Goal: Task Accomplishment & Management: Manage account settings

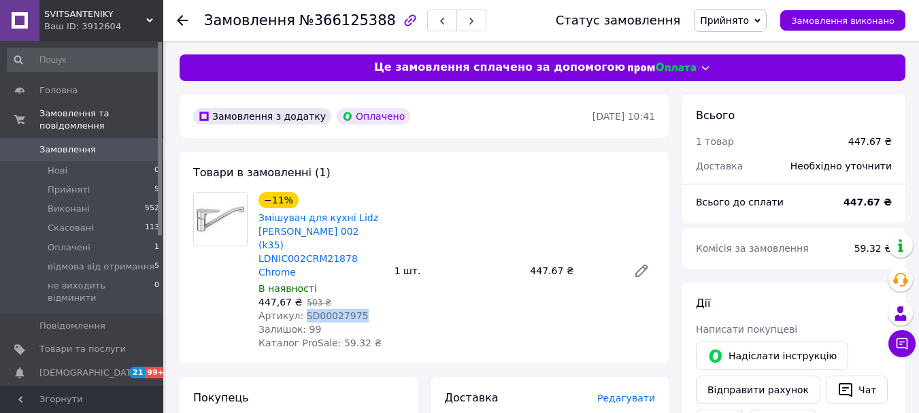
drag, startPoint x: 364, startPoint y: 284, endPoint x: 300, endPoint y: 287, distance: 64.0
click at [300, 309] on div "Артикул: SD00027975" at bounding box center [321, 316] width 125 height 14
copy span "SD00027975"
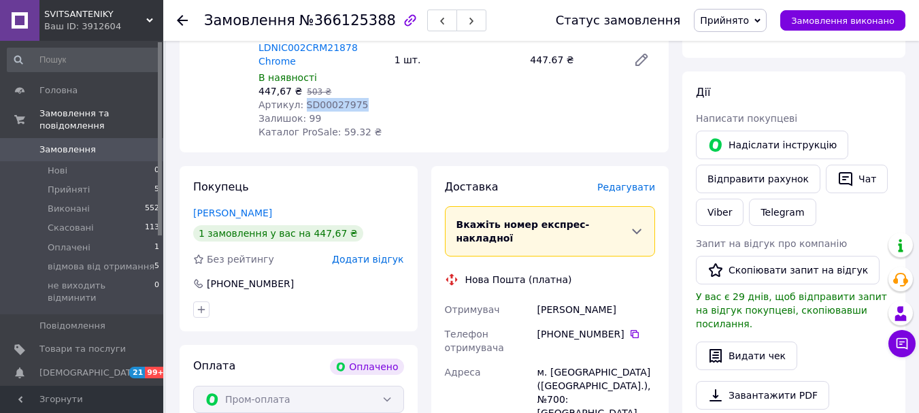
scroll to position [227, 0]
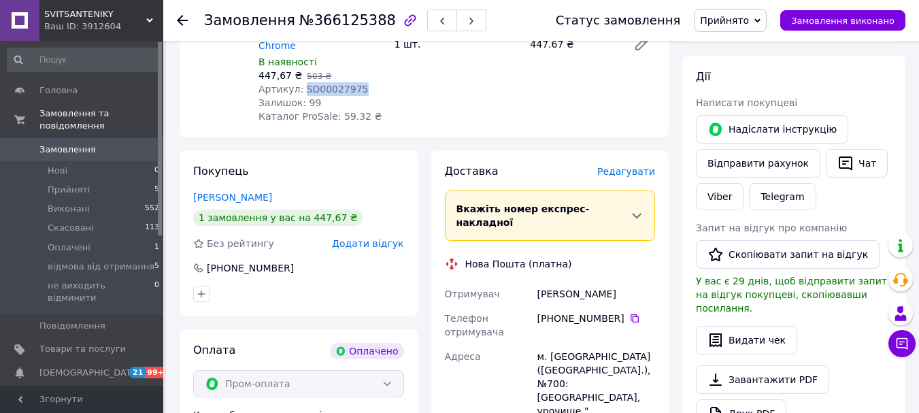
drag, startPoint x: 648, startPoint y: 256, endPoint x: 536, endPoint y: 254, distance: 111.6
click at [536, 282] on div "Гончаренко Александр" at bounding box center [596, 294] width 123 height 24
copy div "Гончаренко Александр"
click at [629, 313] on icon at bounding box center [634, 318] width 11 height 11
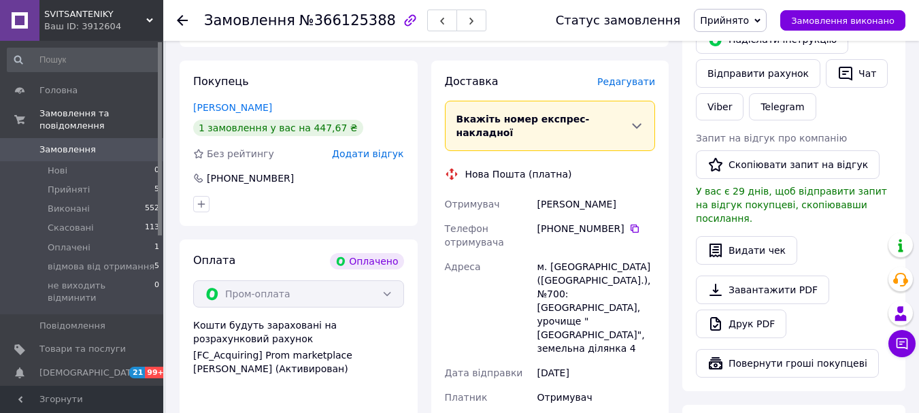
scroll to position [318, 0]
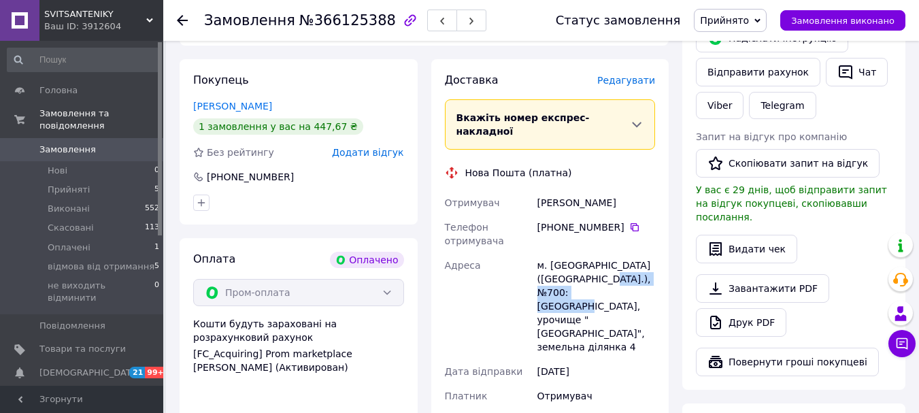
drag, startPoint x: 538, startPoint y: 248, endPoint x: 645, endPoint y: 250, distance: 107.5
click at [645, 253] on div "м. Черкаси (Черкаська обл.), №700: Руськополянська сільска рада, урочище "Щедре…" at bounding box center [596, 306] width 123 height 106
click at [511, 267] on div "Адреса" at bounding box center [488, 306] width 93 height 106
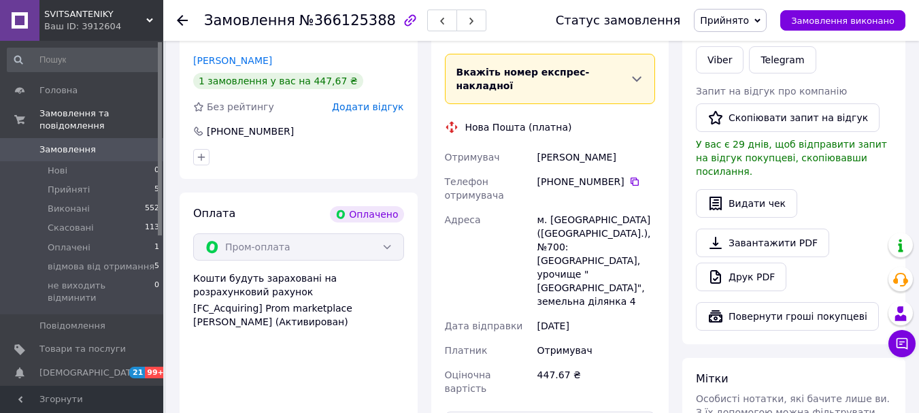
scroll to position [386, 0]
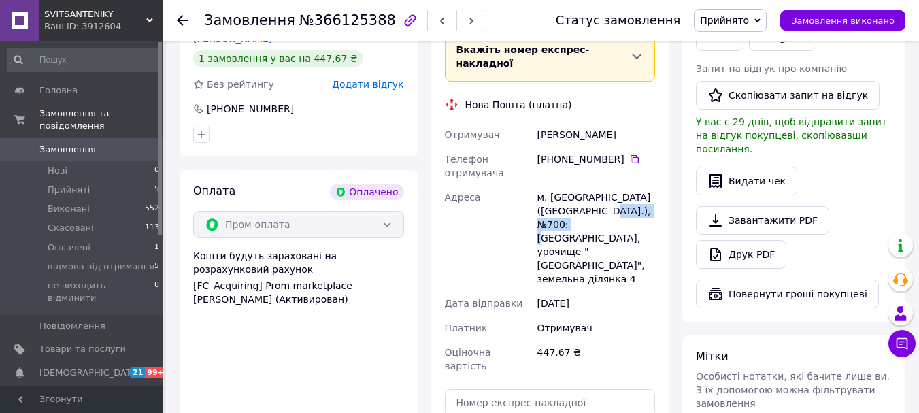
drag, startPoint x: 539, startPoint y: 187, endPoint x: 612, endPoint y: 186, distance: 73.5
click at [612, 186] on div "м. Черкаси (Черкаська обл.), №700: Руськополянська сільска рада, урочище "Щедре…" at bounding box center [596, 238] width 123 height 106
copy div "Руськополянська"
click at [629, 340] on div "447.67 ₴" at bounding box center [596, 359] width 123 height 38
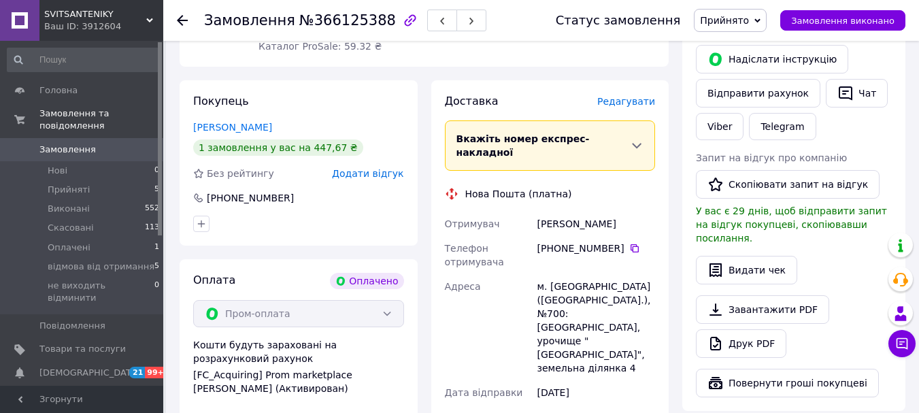
scroll to position [295, 0]
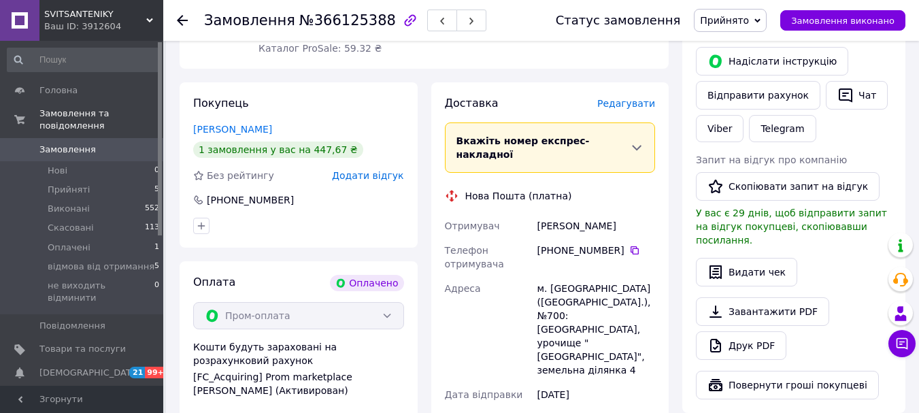
click at [178, 22] on use at bounding box center [182, 20] width 11 height 11
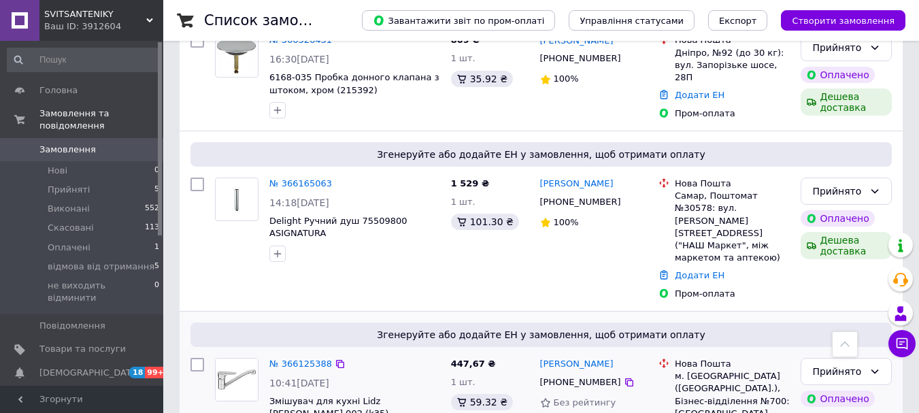
scroll to position [340, 0]
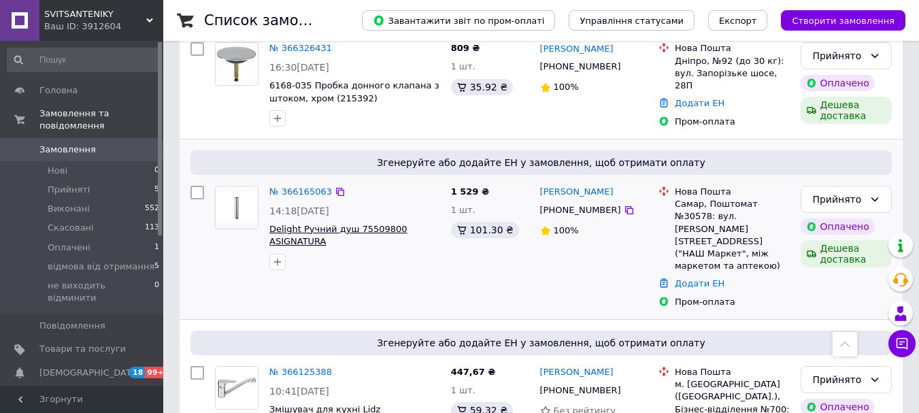
click at [326, 224] on span "Delight Ручний душ 75509800 ASIGNATURA" at bounding box center [338, 235] width 138 height 23
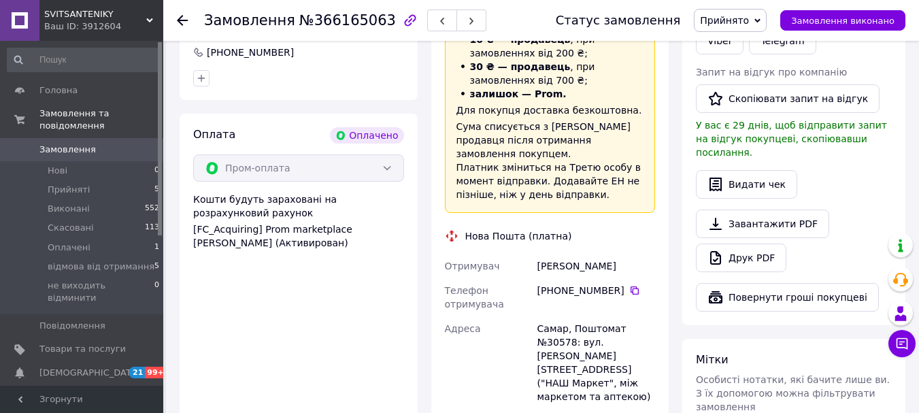
scroll to position [386, 0]
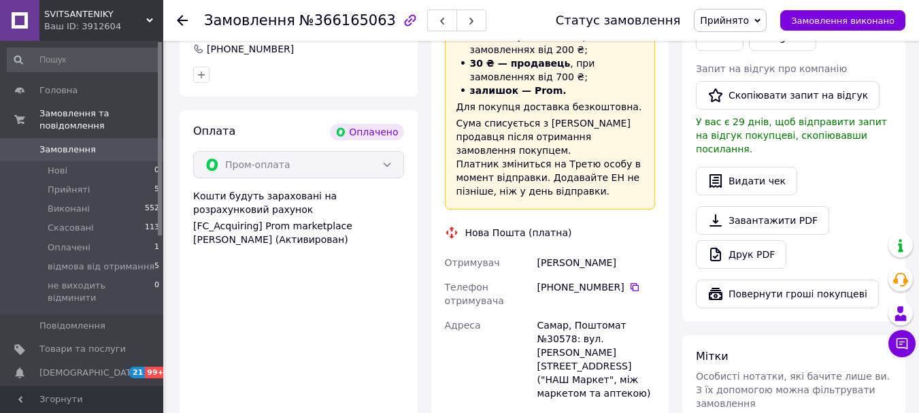
click at [185, 20] on use at bounding box center [182, 20] width 11 height 11
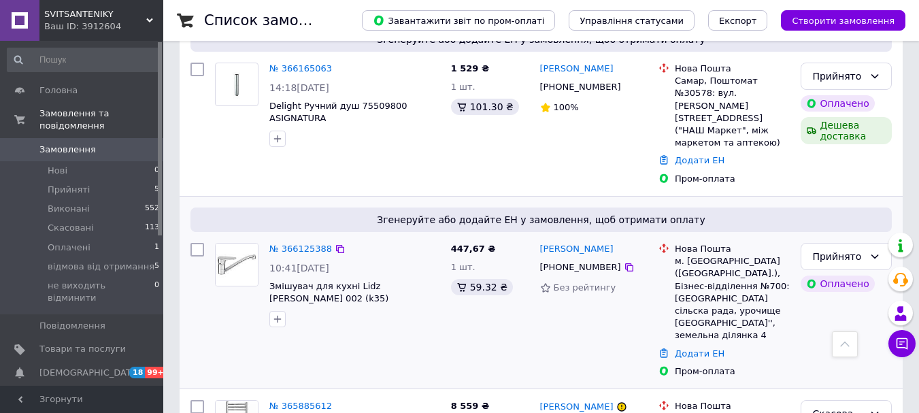
scroll to position [476, 0]
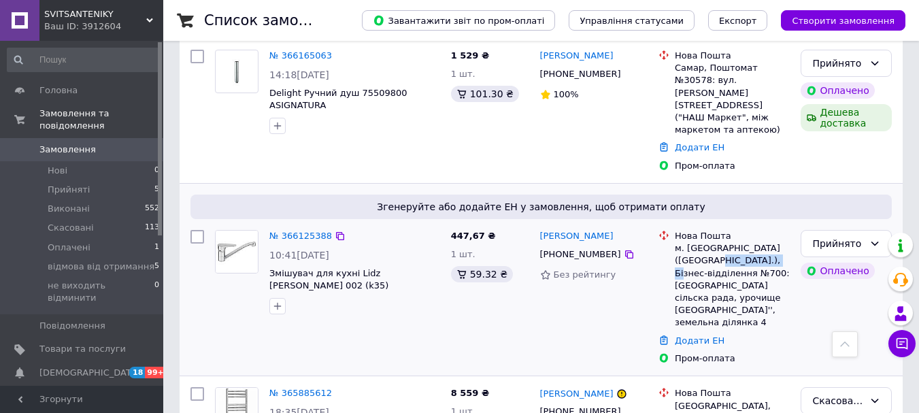
drag, startPoint x: 702, startPoint y: 208, endPoint x: 764, endPoint y: 211, distance: 62.7
click at [764, 242] on div "м. [GEOGRAPHIC_DATA] ([GEOGRAPHIC_DATA].), Бізнес-відділення №700: [GEOGRAPHIC_…" at bounding box center [732, 285] width 115 height 86
click at [735, 242] on div "м. [GEOGRAPHIC_DATA] ([GEOGRAPHIC_DATA].), Бізнес-відділення №700: [GEOGRAPHIC_…" at bounding box center [732, 285] width 115 height 86
drag, startPoint x: 699, startPoint y: 208, endPoint x: 778, endPoint y: 211, distance: 79.0
click at [778, 242] on div "м. [GEOGRAPHIC_DATA] ([GEOGRAPHIC_DATA].), Бізнес-відділення №700: [GEOGRAPHIC_…" at bounding box center [732, 285] width 115 height 86
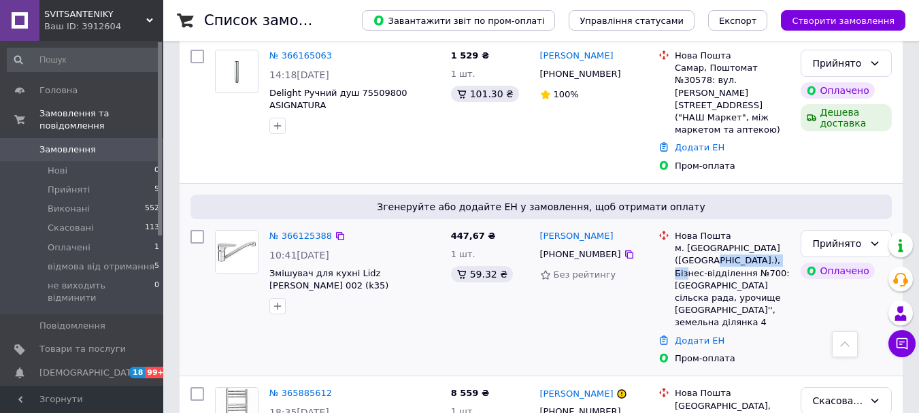
copy div "Бізнес-відділення"
click at [508, 250] on div "447,67 ₴ 1 шт. 59.32 ₴" at bounding box center [490, 298] width 89 height 146
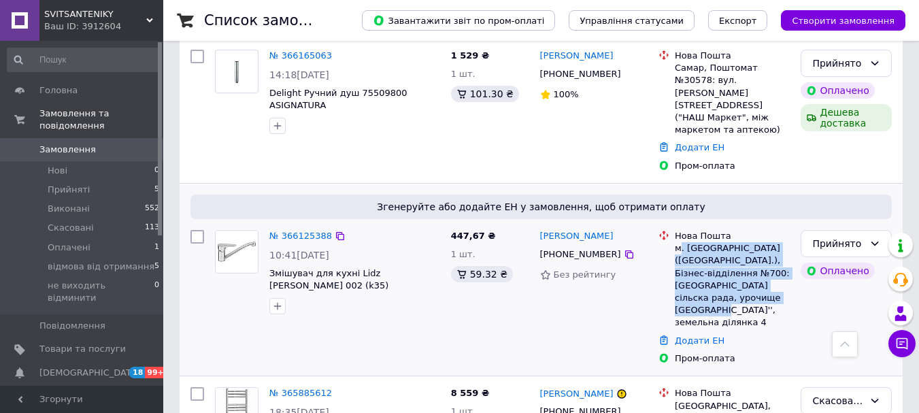
drag, startPoint x: 678, startPoint y: 194, endPoint x: 783, endPoint y: 249, distance: 118.4
click at [783, 249] on div "м. [GEOGRAPHIC_DATA] ([GEOGRAPHIC_DATA].), Бізнес-відділення №700: [GEOGRAPHIC_…" at bounding box center [732, 285] width 115 height 86
copy div ". [GEOGRAPHIC_DATA] ([GEOGRAPHIC_DATA].), Бізнес-відділення №700: [GEOGRAPHIC_D…"
click at [467, 262] on div "447,67 ₴ 1 шт. 59.32 ₴" at bounding box center [490, 298] width 89 height 146
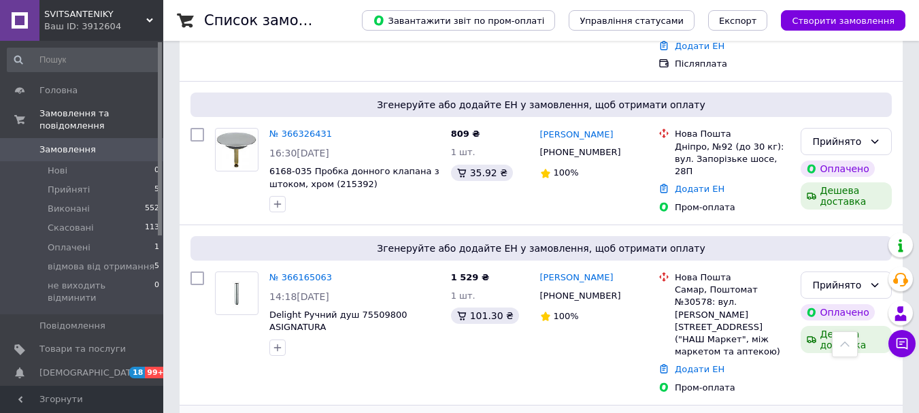
scroll to position [250, 0]
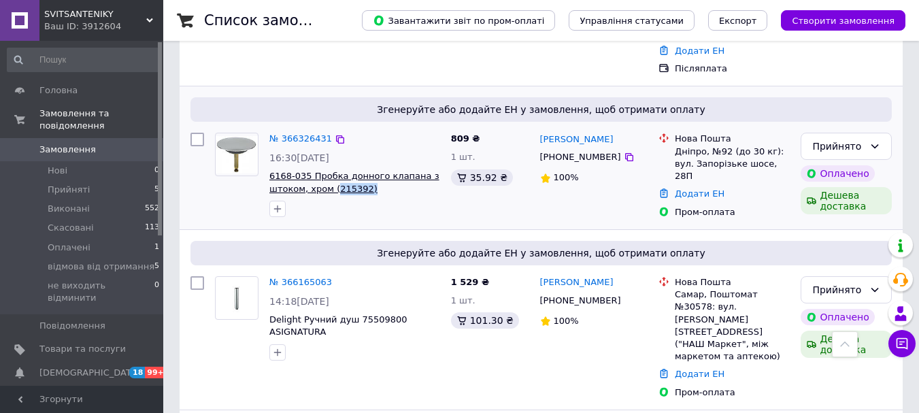
drag, startPoint x: 370, startPoint y: 163, endPoint x: 331, endPoint y: 164, distance: 38.8
click at [331, 170] on span "6168-035 Пробка донного клапана з штоком, хром (215392)" at bounding box center [354, 182] width 171 height 25
copy span "215392)"
click at [625, 153] on icon at bounding box center [629, 157] width 8 height 8
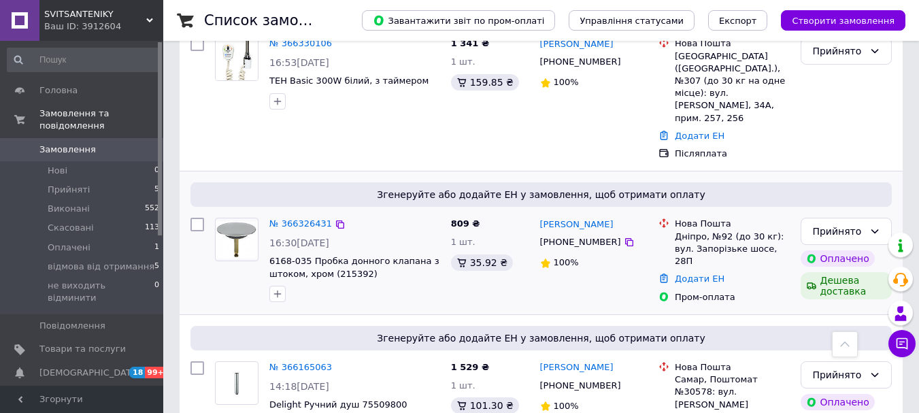
scroll to position [159, 0]
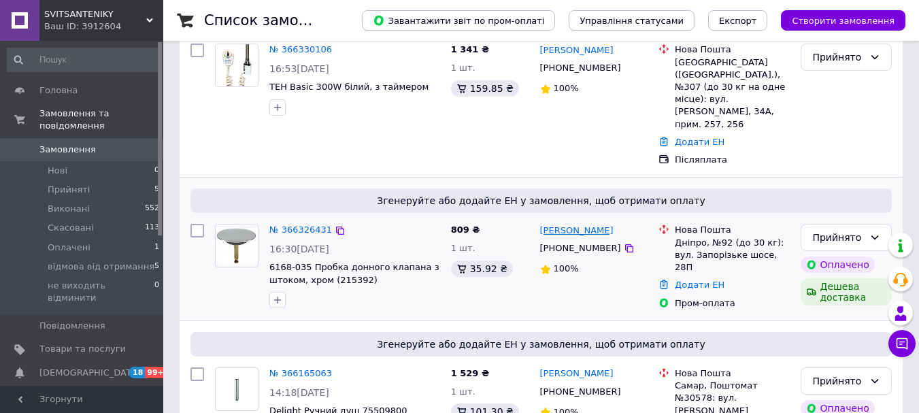
drag, startPoint x: 625, startPoint y: 209, endPoint x: 542, endPoint y: 207, distance: 82.4
click at [542, 222] on div "[PERSON_NAME]" at bounding box center [594, 230] width 111 height 16
copy link "[PERSON_NAME]"
click at [625, 244] on icon at bounding box center [629, 248] width 8 height 8
drag, startPoint x: 623, startPoint y: 200, endPoint x: 566, endPoint y: 198, distance: 57.2
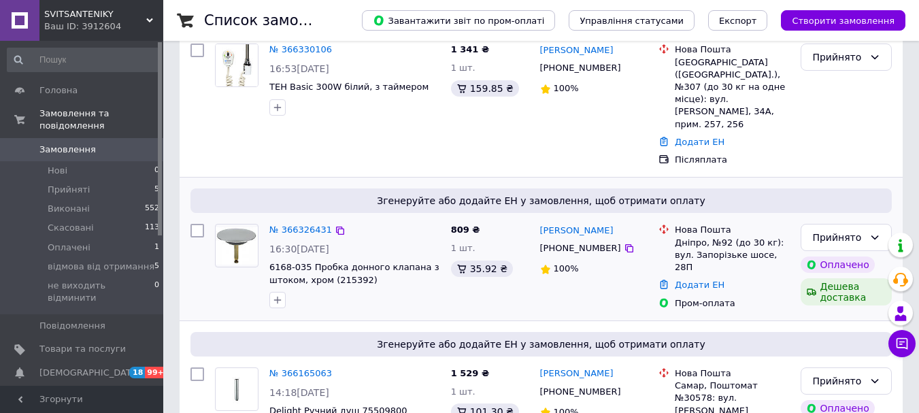
click at [566, 222] on div "[PERSON_NAME]" at bounding box center [594, 230] width 111 height 16
copy link "[PERSON_NAME]"
click at [686, 280] on link "Додати ЕН" at bounding box center [700, 285] width 50 height 10
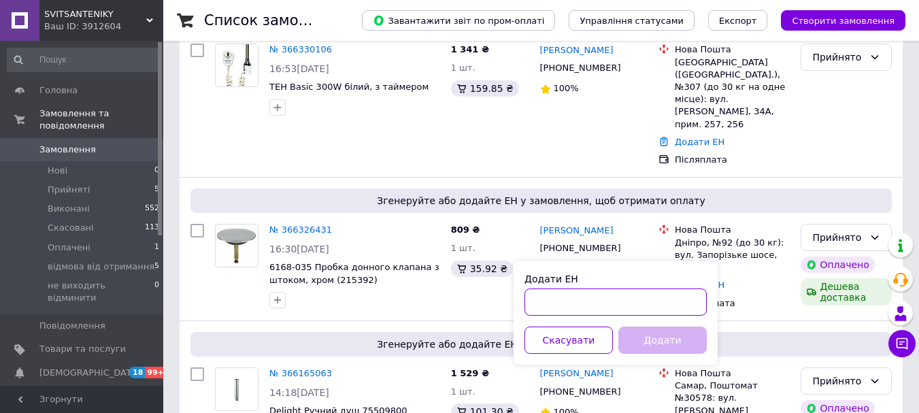
click at [623, 301] on input "Додати ЕН" at bounding box center [616, 301] width 182 height 27
paste input "20451269290817"
type input "20451269290817"
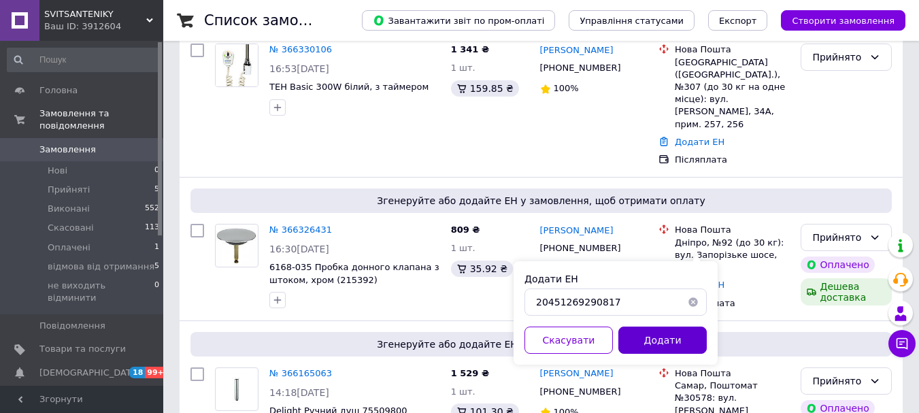
click at [665, 329] on button "Додати" at bounding box center [662, 340] width 88 height 27
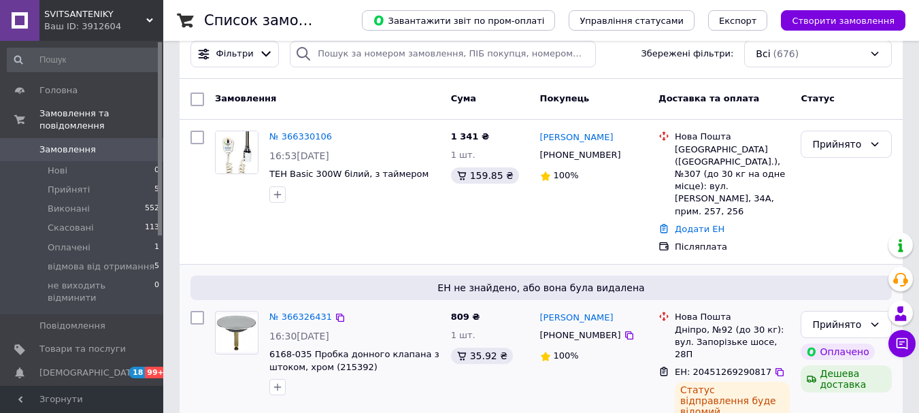
scroll to position [68, 0]
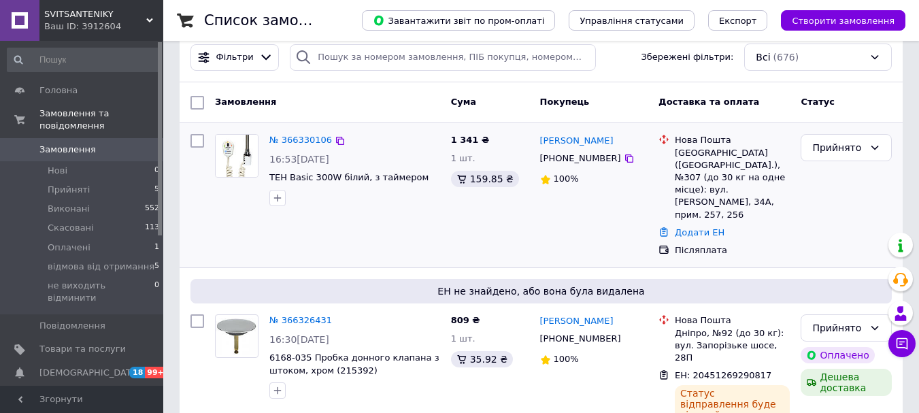
click at [447, 139] on div "1 341 ₴ 1 шт. 159.85 ₴" at bounding box center [490, 195] width 89 height 133
click at [624, 160] on icon at bounding box center [629, 158] width 11 height 11
drag, startPoint x: 614, startPoint y: 135, endPoint x: 542, endPoint y: 136, distance: 72.8
click at [542, 136] on div "[PERSON_NAME]" at bounding box center [594, 141] width 111 height 16
click at [618, 139] on div "[PERSON_NAME]" at bounding box center [594, 141] width 111 height 16
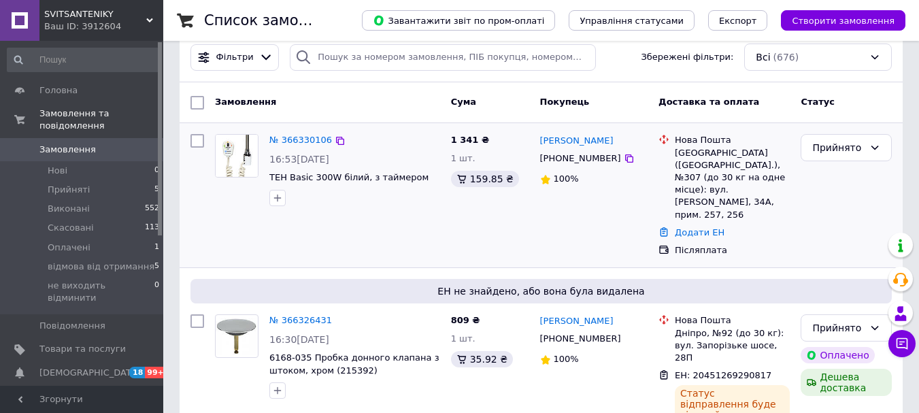
drag, startPoint x: 608, startPoint y: 135, endPoint x: 534, endPoint y: 135, distance: 74.2
click at [535, 135] on div "[PERSON_NAME] [PHONE_NUMBER] 100%" at bounding box center [594, 195] width 119 height 133
copy link "[PERSON_NAME]"
click at [699, 227] on link "Додати ЕН" at bounding box center [700, 232] width 50 height 10
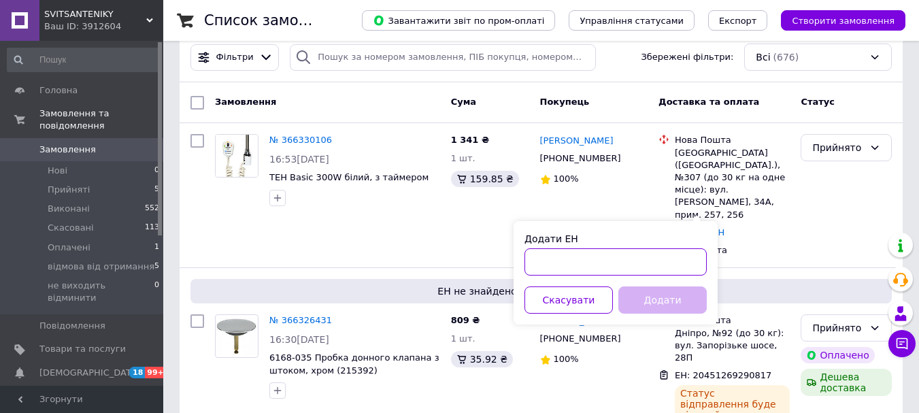
click at [614, 256] on input "Додати ЕН" at bounding box center [616, 261] width 182 height 27
paste input "20451269291495"
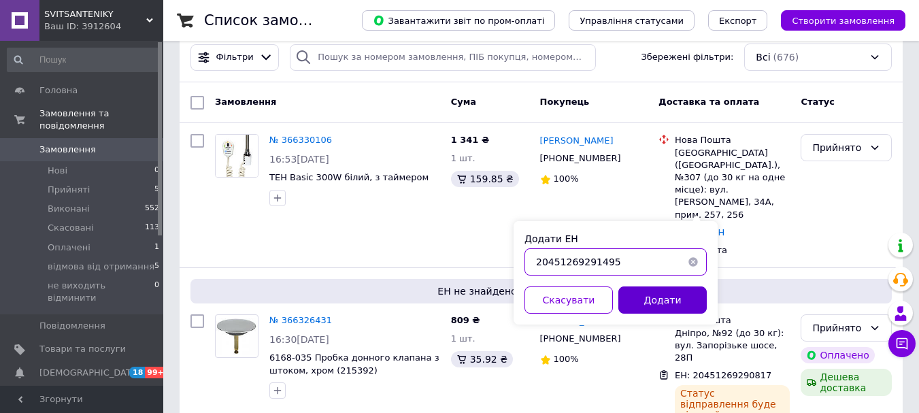
type input "20451269291495"
click at [648, 303] on button "Додати" at bounding box center [662, 299] width 88 height 27
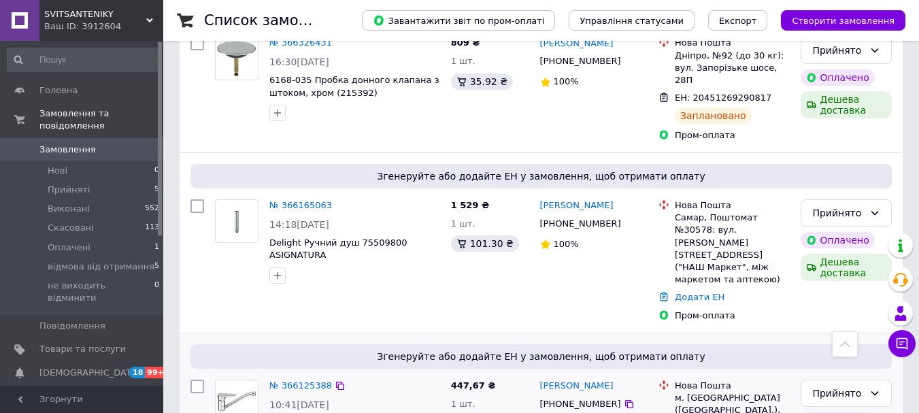
scroll to position [363, 0]
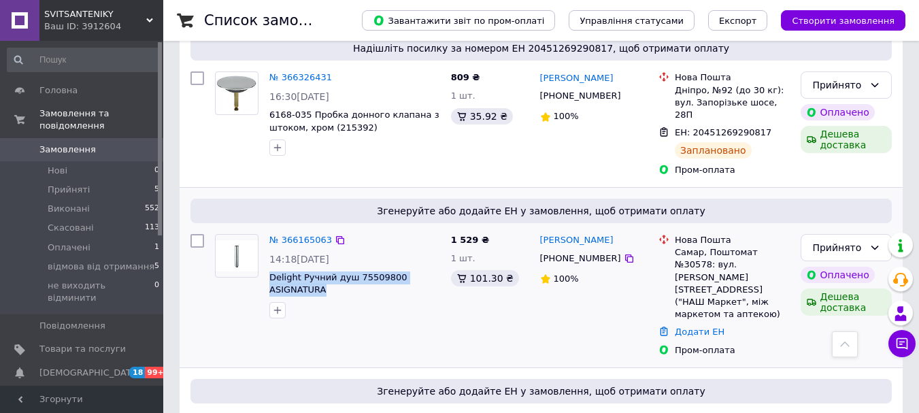
drag, startPoint x: 322, startPoint y: 253, endPoint x: 269, endPoint y: 242, distance: 54.3
click at [269, 242] on div "№ 366165063 14:18[DATE] Delight Ручний душ 75509800 ASIGNATURA" at bounding box center [355, 276] width 182 height 95
copy span "Delight Ручний душ 75509800 ASIGNATURA"
drag, startPoint x: 601, startPoint y: 203, endPoint x: 540, endPoint y: 203, distance: 61.2
click at [540, 233] on div "[PERSON_NAME]" at bounding box center [594, 241] width 111 height 16
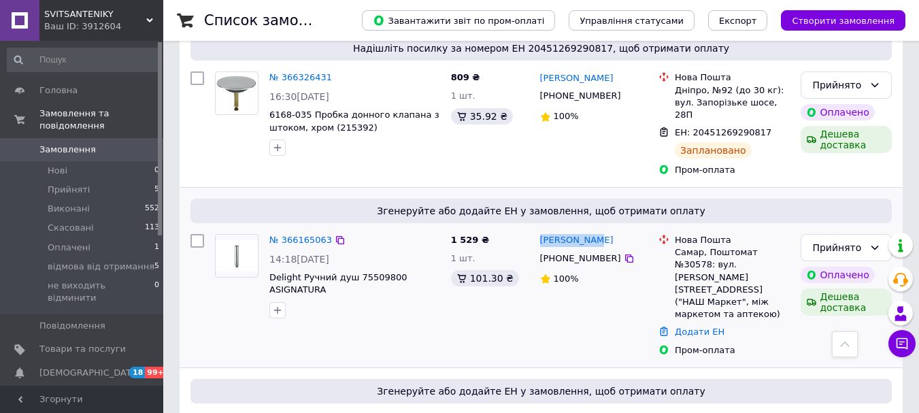
copy link "[PERSON_NAME]"
click at [294, 229] on div "№ 366165063 14:18[DATE] Delight Ручний душ 75509800 ASIGNATURA" at bounding box center [355, 276] width 182 height 95
click at [294, 235] on link "№ 366165063" at bounding box center [300, 240] width 63 height 10
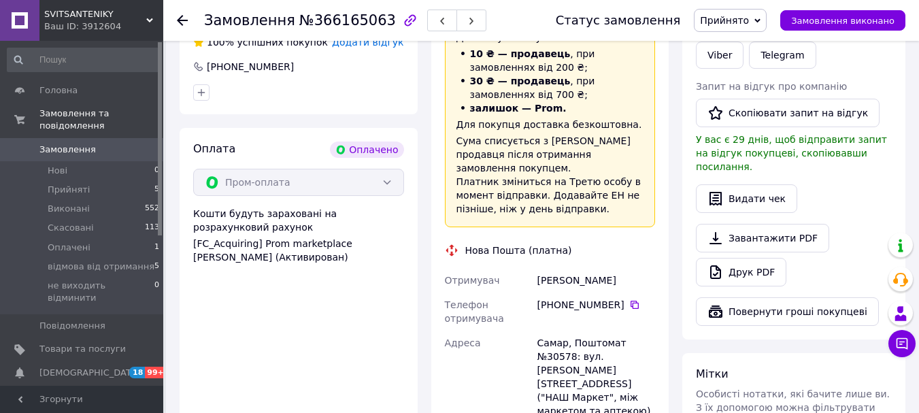
scroll to position [386, 0]
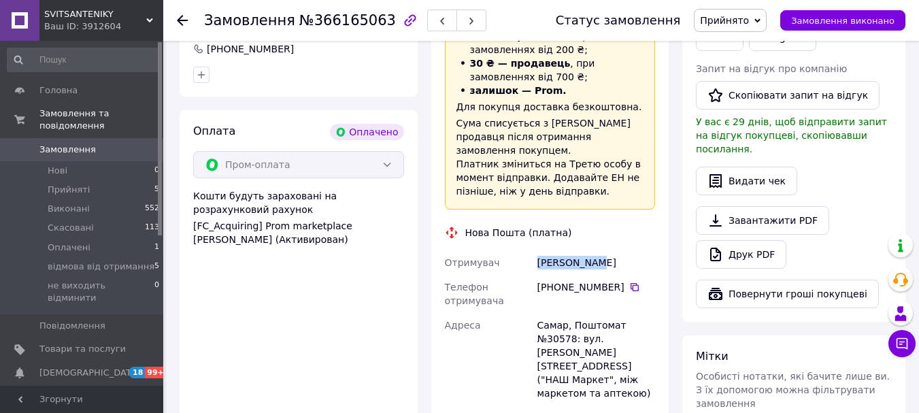
drag, startPoint x: 605, startPoint y: 237, endPoint x: 538, endPoint y: 233, distance: 67.5
click at [538, 250] on div "[PERSON_NAME]" at bounding box center [596, 262] width 123 height 24
copy div "[PERSON_NAME]"
click at [629, 282] on icon at bounding box center [634, 287] width 11 height 11
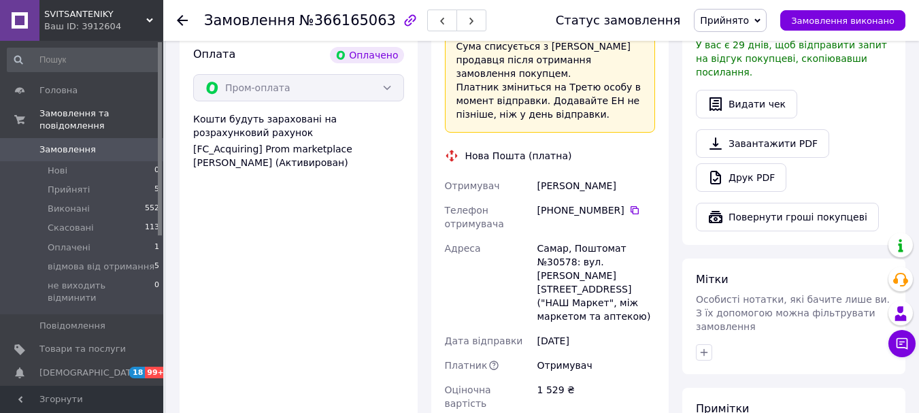
scroll to position [476, 0]
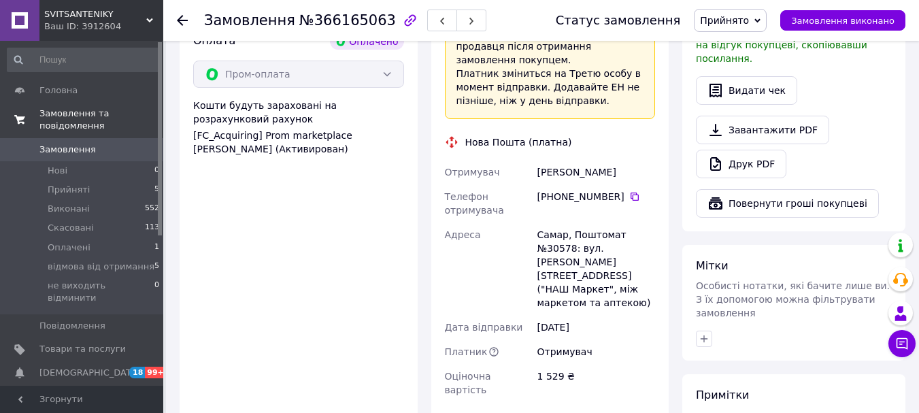
click at [53, 114] on span "Замовлення та повідомлення" at bounding box center [101, 120] width 124 height 24
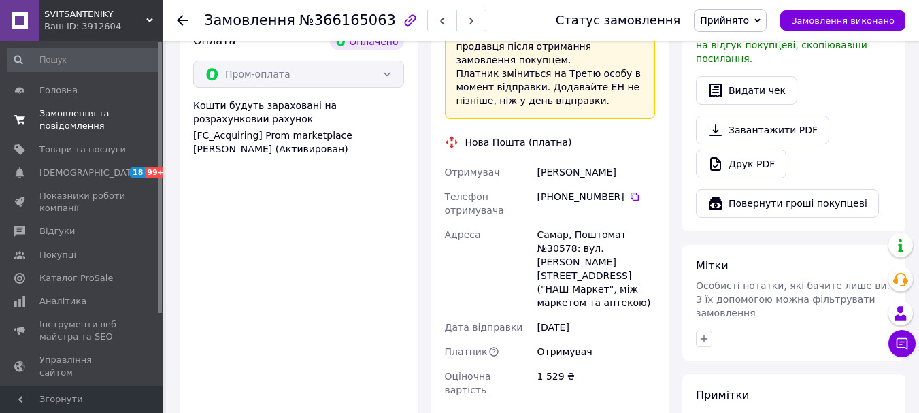
click at [53, 114] on span "Замовлення та повідомлення" at bounding box center [82, 120] width 86 height 24
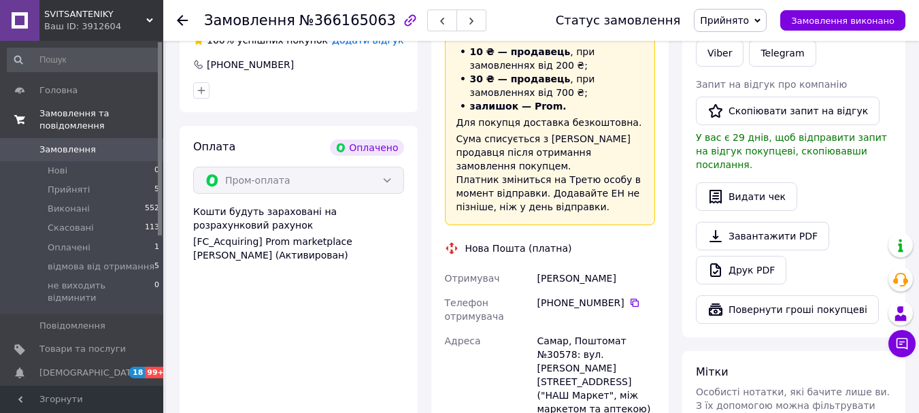
scroll to position [363, 0]
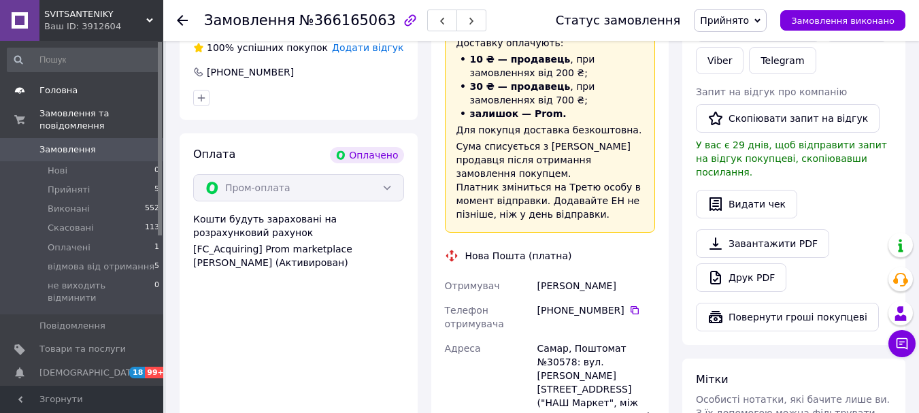
click at [64, 90] on span "Головна" at bounding box center [58, 90] width 38 height 12
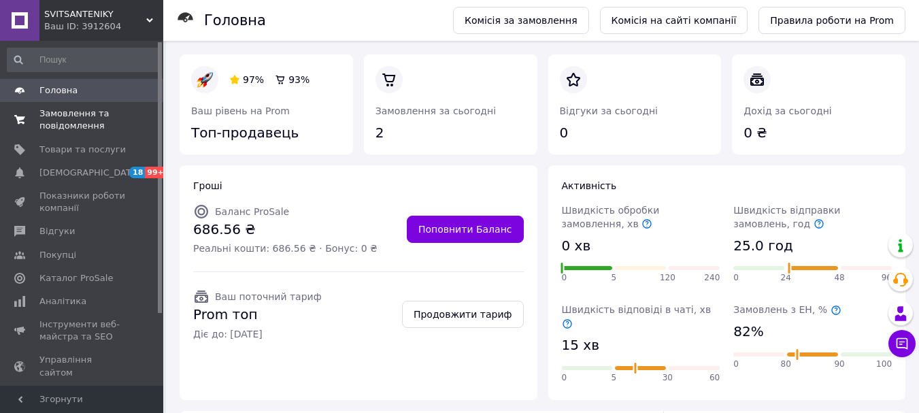
click at [69, 128] on span "Замовлення та повідомлення" at bounding box center [82, 120] width 86 height 24
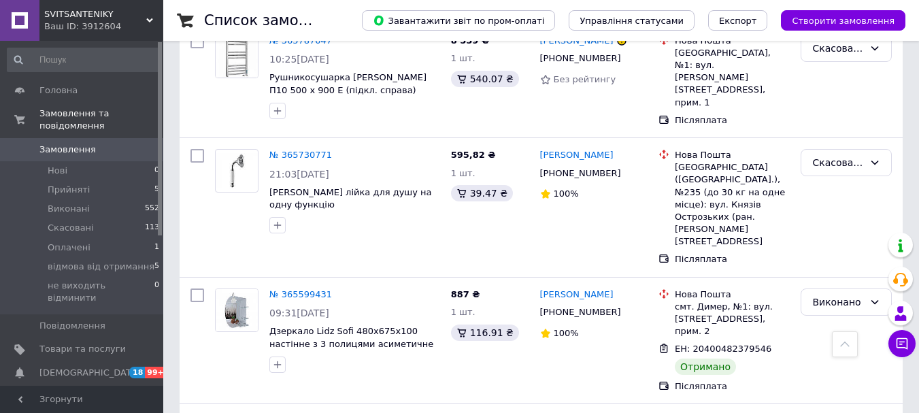
scroll to position [998, 0]
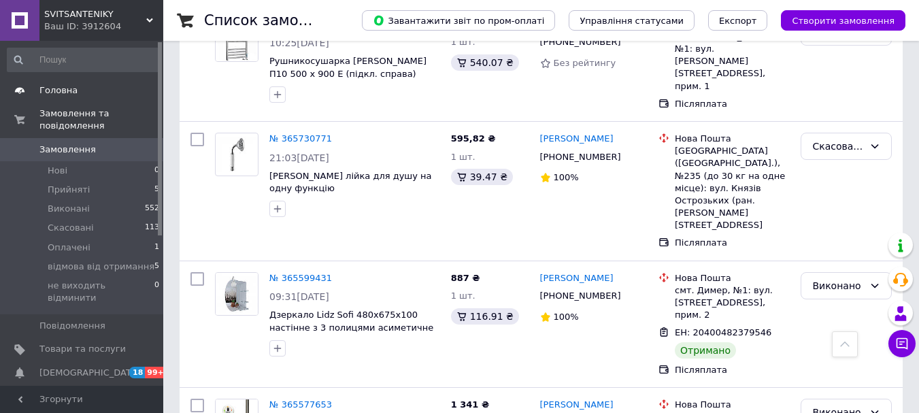
click at [58, 88] on span "Головна" at bounding box center [58, 90] width 38 height 12
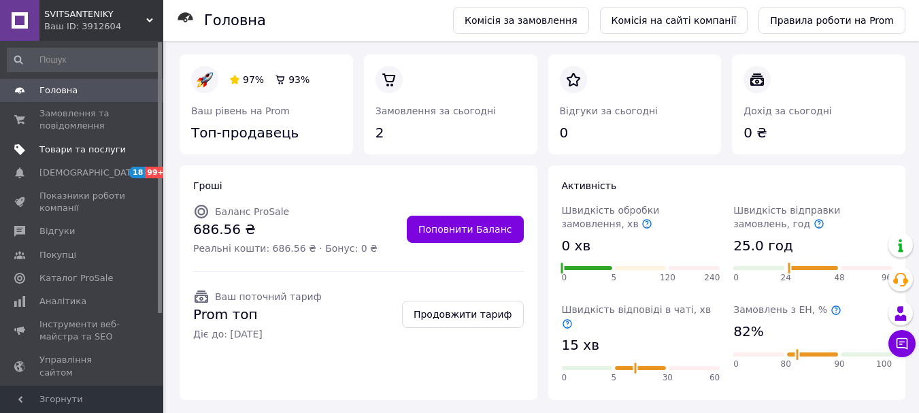
click at [67, 148] on span "Товари та послуги" at bounding box center [82, 150] width 86 height 12
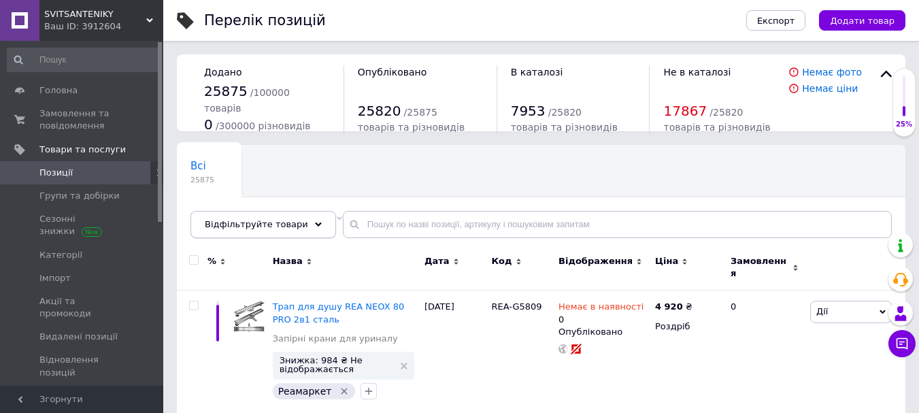
click at [299, 228] on div "Відфільтруйте товари" at bounding box center [264, 224] width 146 height 27
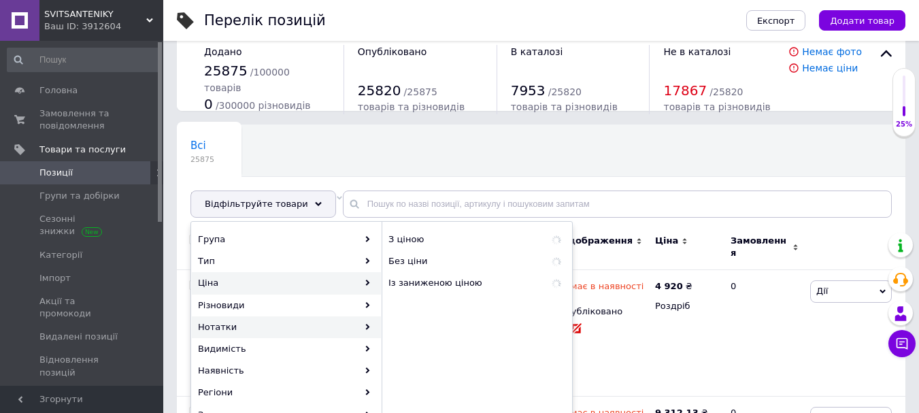
scroll to position [46, 0]
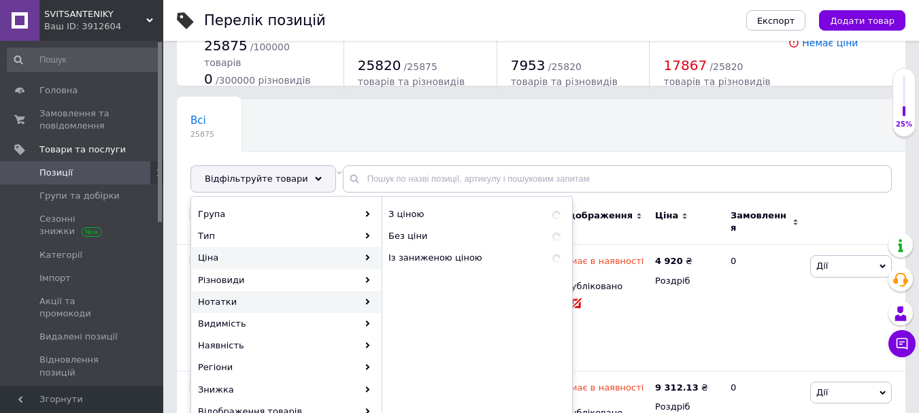
click at [271, 297] on div "Нотатки" at bounding box center [286, 302] width 189 height 22
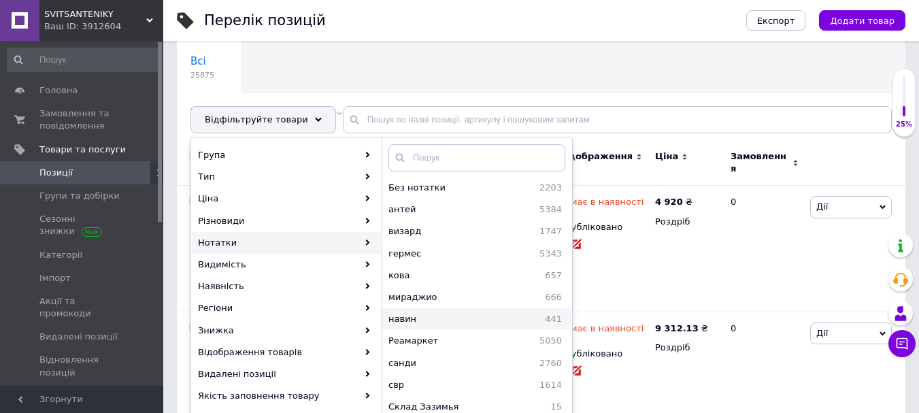
scroll to position [114, 0]
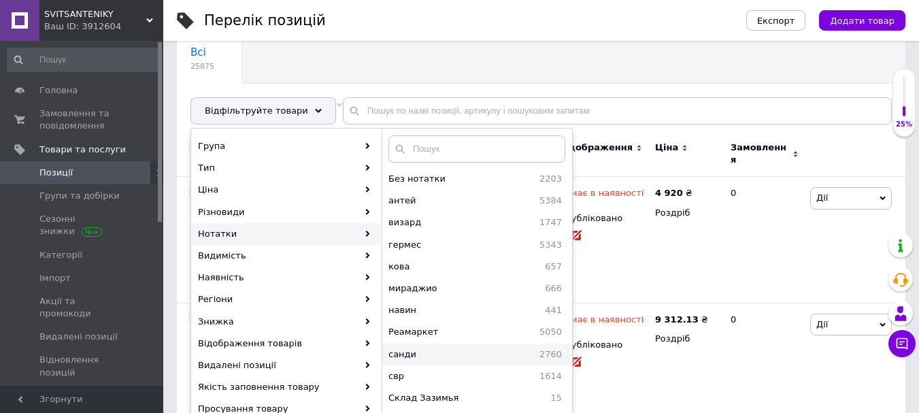
click at [434, 348] on span "санди" at bounding box center [431, 354] width 84 height 12
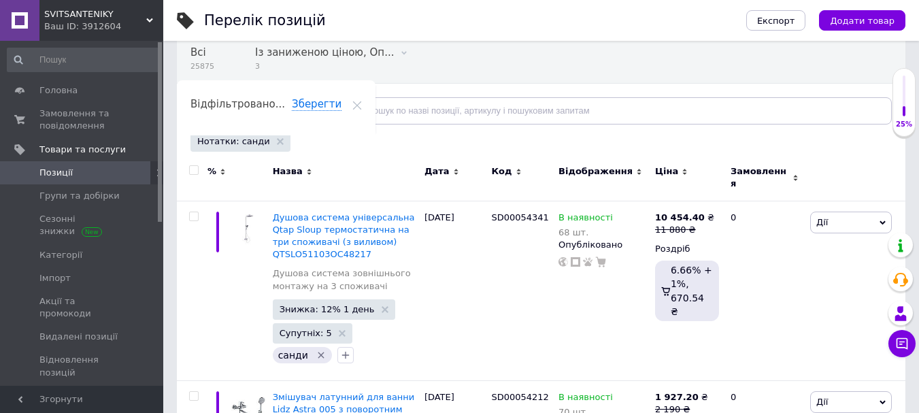
click at [307, 116] on div "Відфільтруйте товари" at bounding box center [264, 110] width 146 height 27
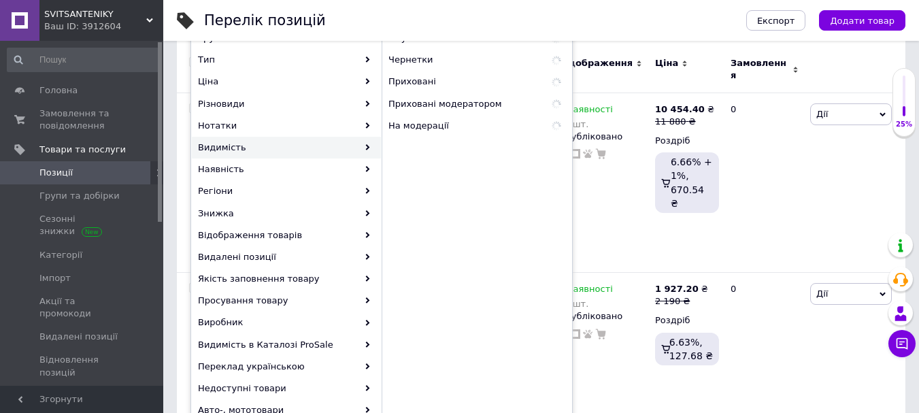
scroll to position [227, 0]
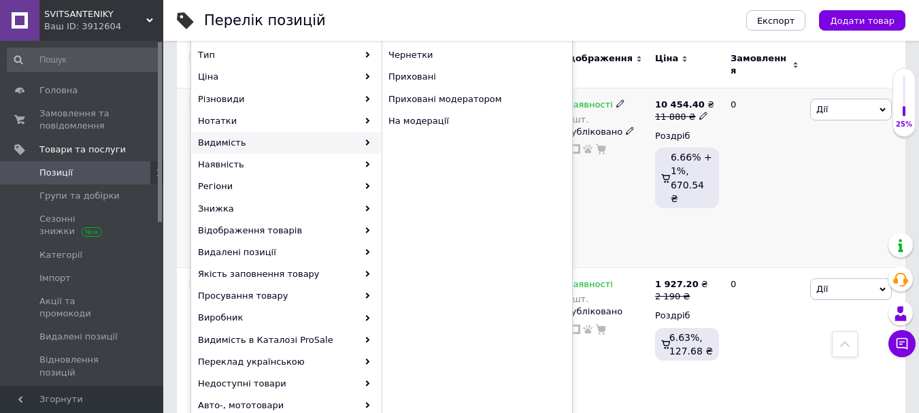
click at [625, 204] on div "В наявності 68 шт. Опубліковано" at bounding box center [603, 178] width 97 height 180
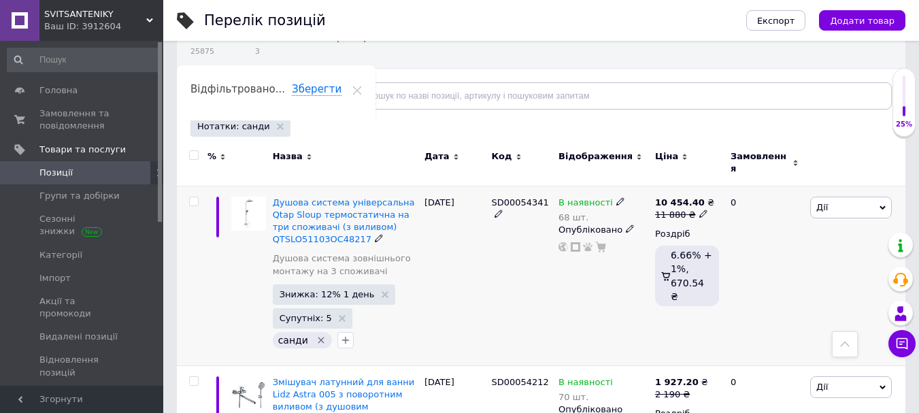
scroll to position [114, 0]
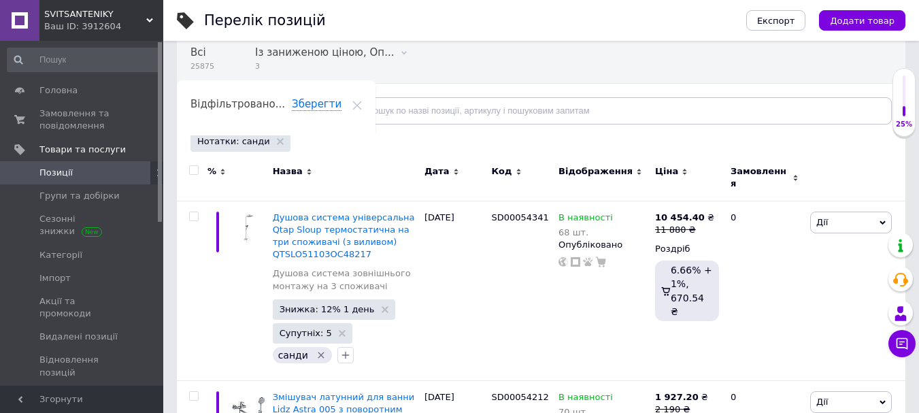
click at [295, 113] on div "Відфільтруйте товари" at bounding box center [264, 110] width 146 height 27
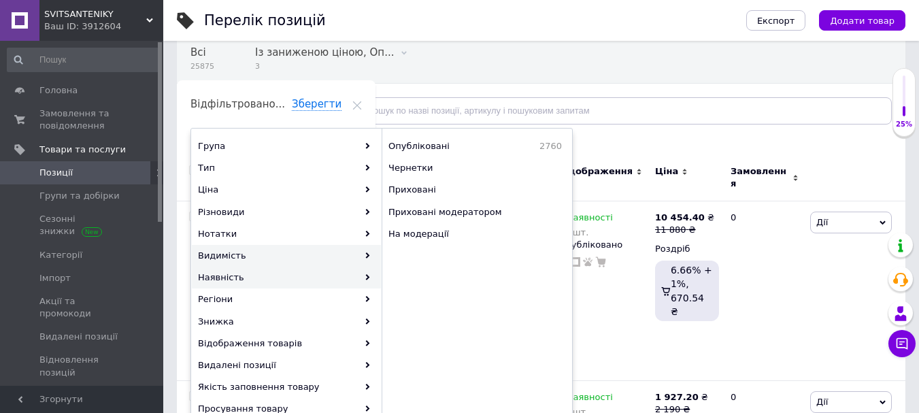
click at [366, 283] on div "Наявність" at bounding box center [286, 278] width 189 height 22
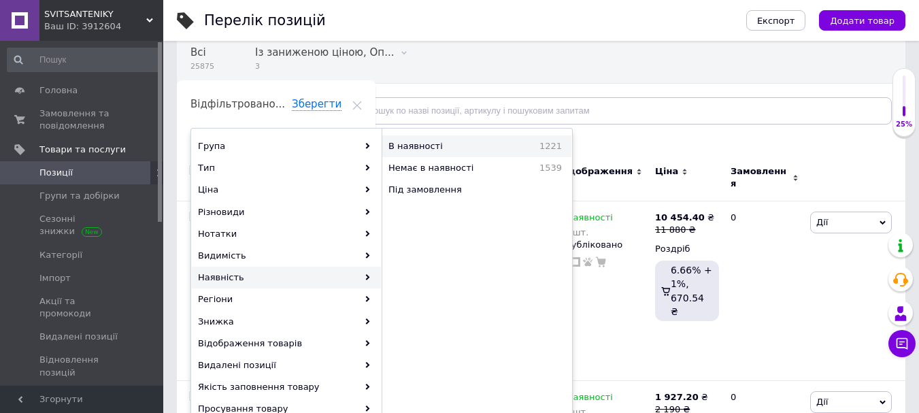
click at [441, 143] on span "В наявності" at bounding box center [445, 146] width 113 height 12
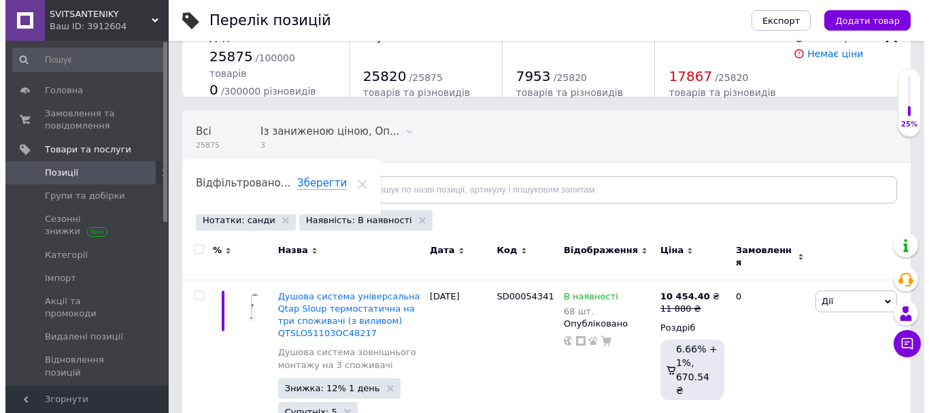
scroll to position [22, 0]
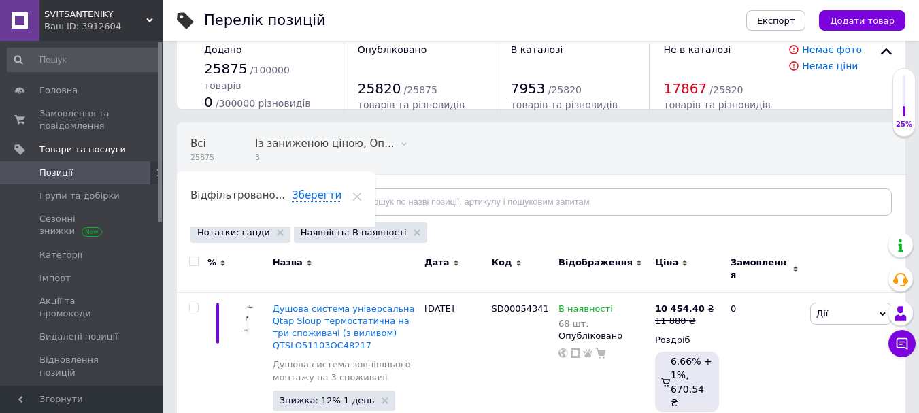
click at [787, 18] on span "Експорт" at bounding box center [776, 21] width 38 height 10
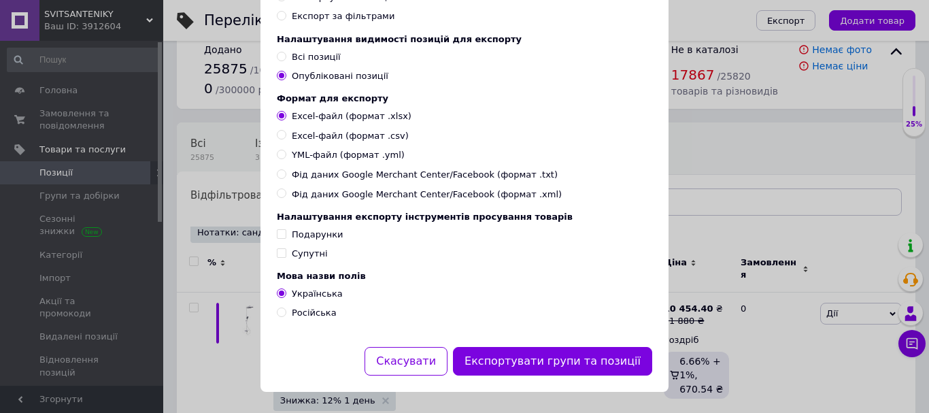
scroll to position [180, 0]
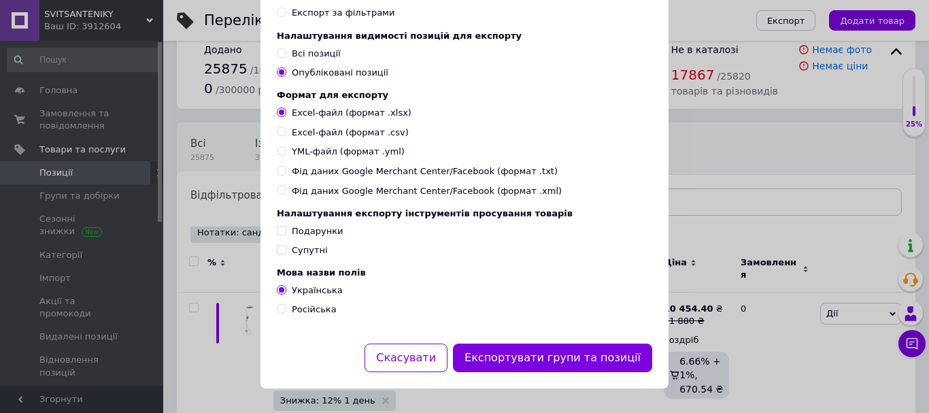
click at [277, 310] on input "Російська" at bounding box center [281, 308] width 9 height 9
radio input "true"
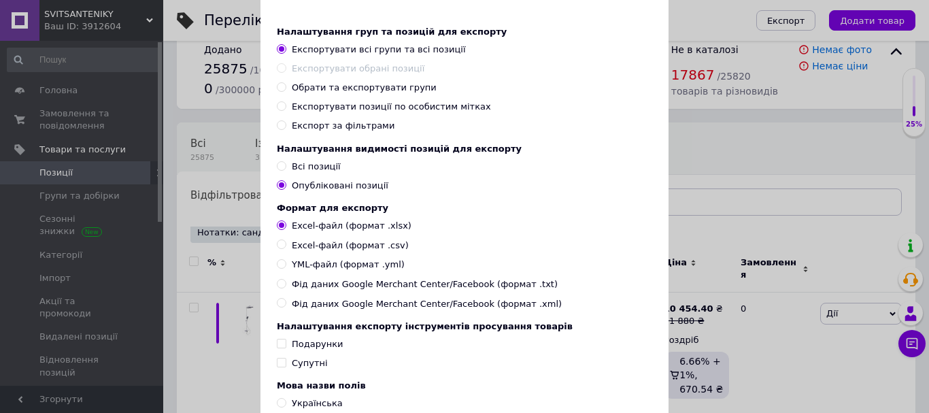
scroll to position [44, 0]
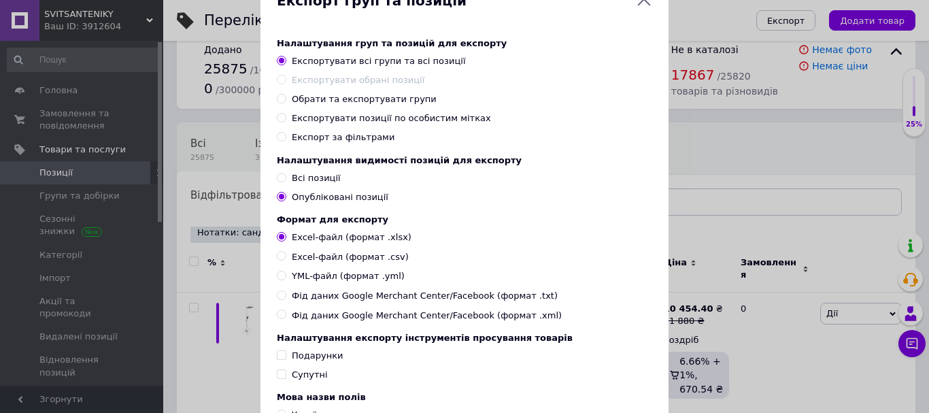
click at [278, 141] on input "Експорт за фільтрами" at bounding box center [281, 136] width 9 height 9
radio input "true"
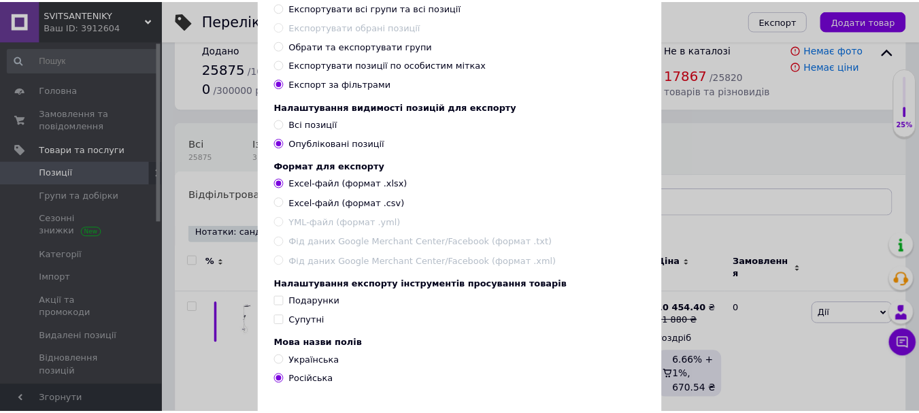
scroll to position [180, 0]
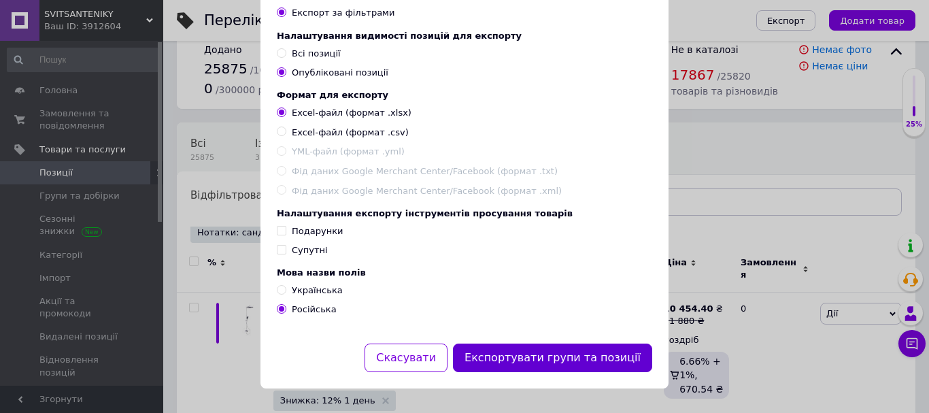
click at [544, 354] on button "Експортувати групи та позиції" at bounding box center [552, 358] width 199 height 29
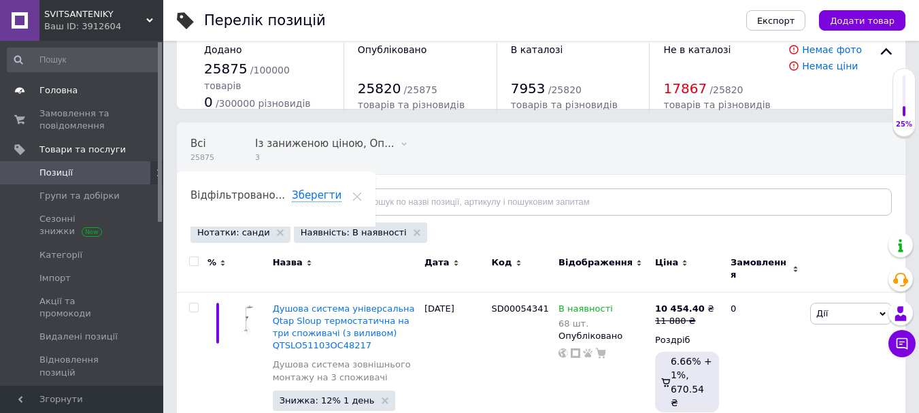
click at [41, 97] on link "Головна" at bounding box center [83, 90] width 167 height 23
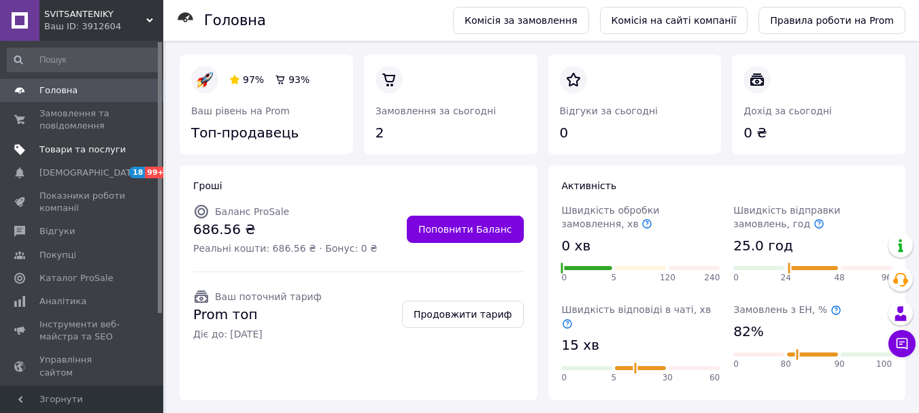
click at [63, 149] on span "Товари та послуги" at bounding box center [82, 150] width 86 height 12
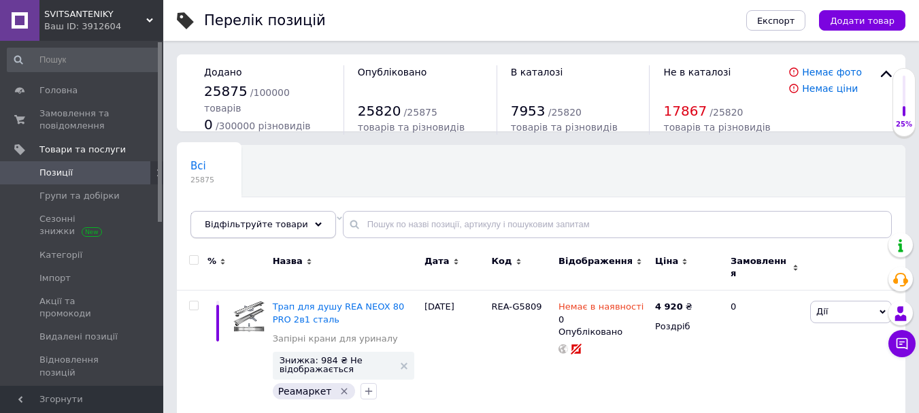
click at [269, 225] on span "Відфільтруйте товари" at bounding box center [256, 224] width 103 height 10
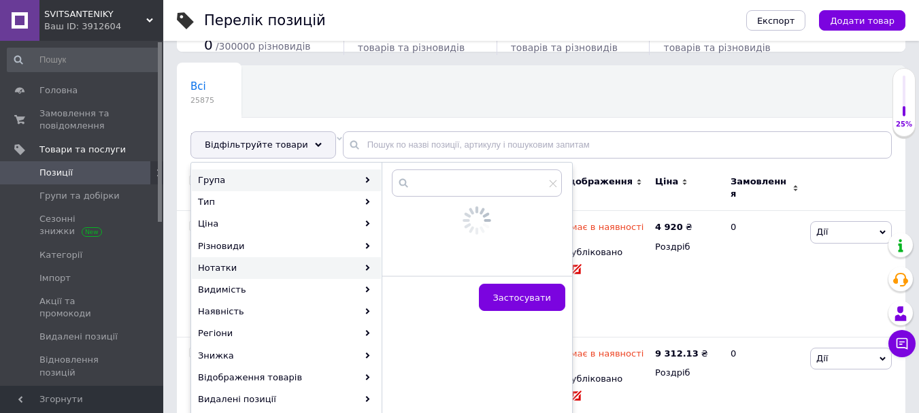
scroll to position [90, 0]
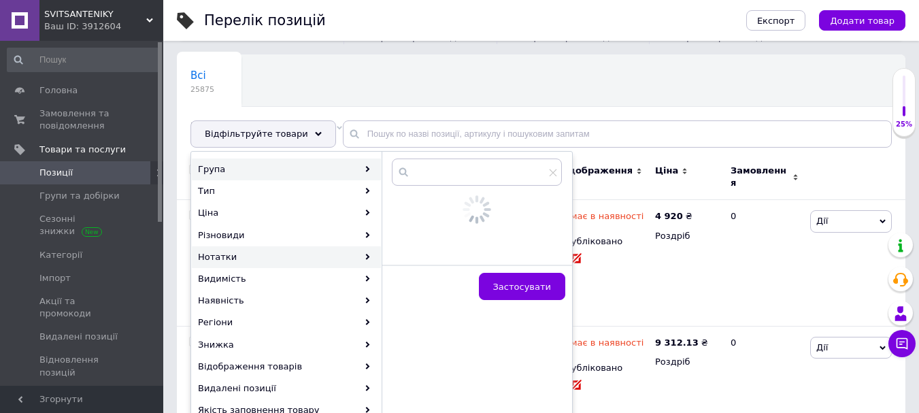
click at [262, 252] on div "Нотатки" at bounding box center [286, 257] width 189 height 22
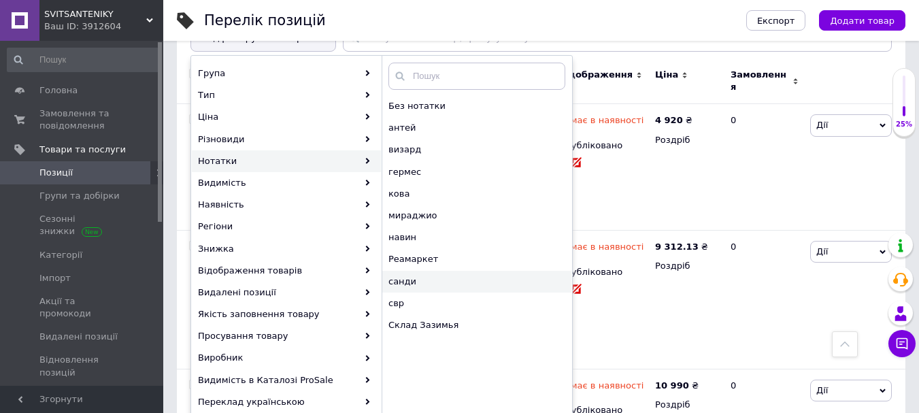
scroll to position [182, 0]
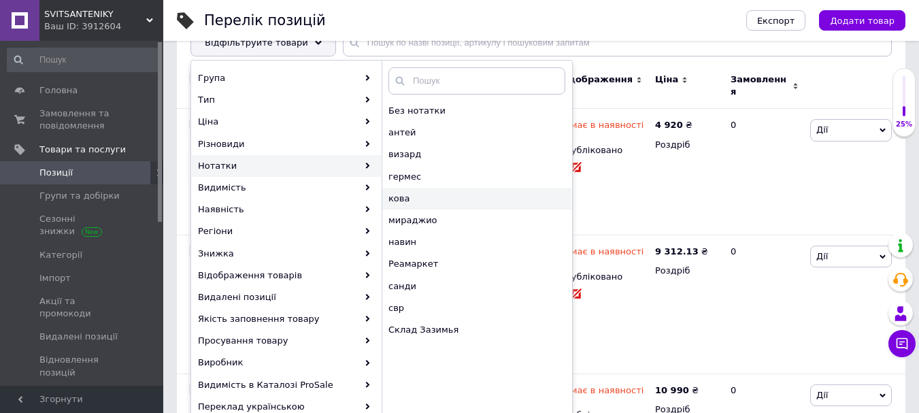
click at [452, 203] on span "кова" at bounding box center [454, 199] width 131 height 12
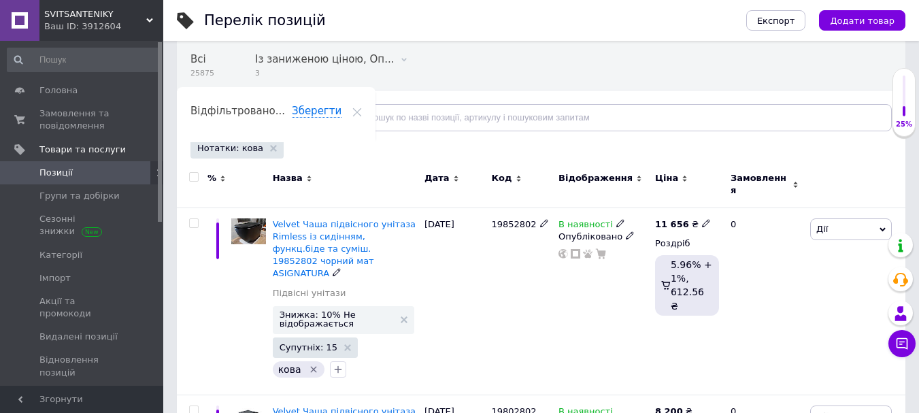
scroll to position [90, 0]
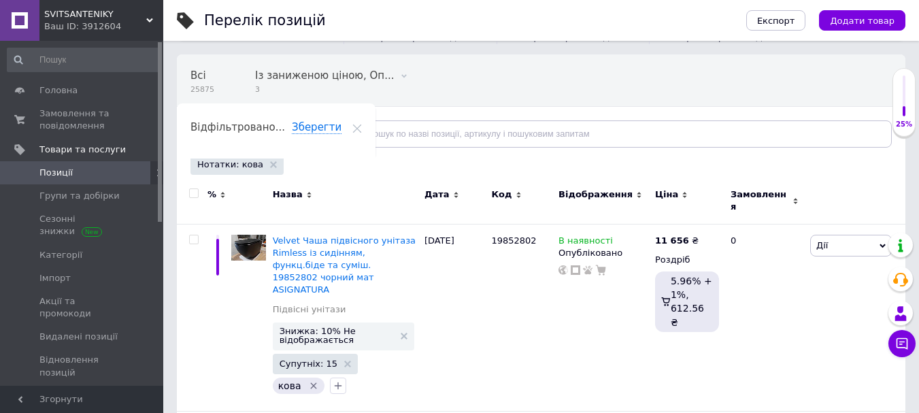
click at [315, 133] on icon at bounding box center [318, 134] width 7 height 7
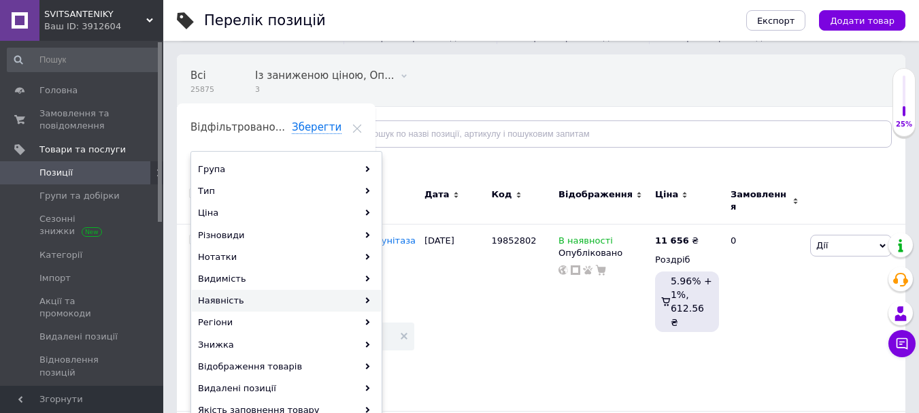
click at [278, 297] on div "Наявність" at bounding box center [286, 301] width 189 height 22
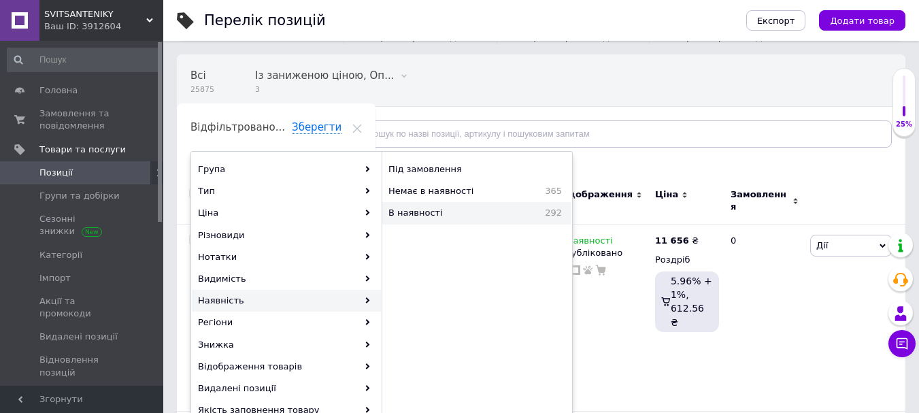
click at [457, 214] on span "В наявності" at bounding box center [449, 213] width 121 height 12
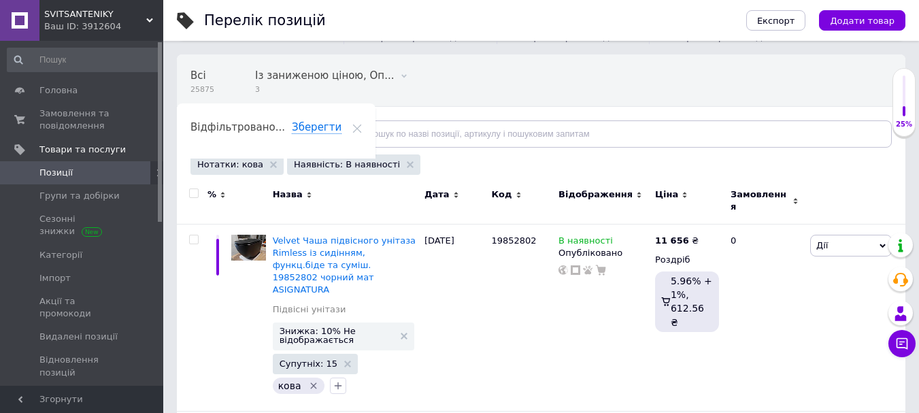
click at [291, 138] on span "Відфільтруйте товари" at bounding box center [256, 134] width 103 height 10
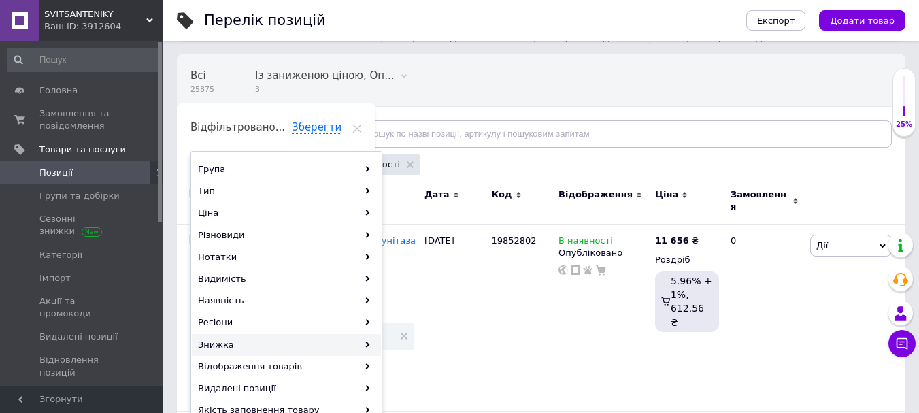
click at [256, 340] on div "Знижка" at bounding box center [286, 345] width 189 height 22
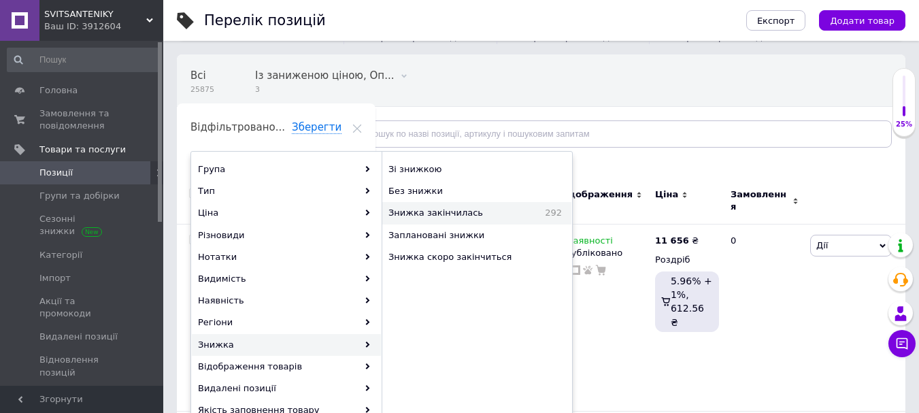
click at [443, 214] on span "Знижка закінчилась" at bounding box center [458, 213] width 139 height 12
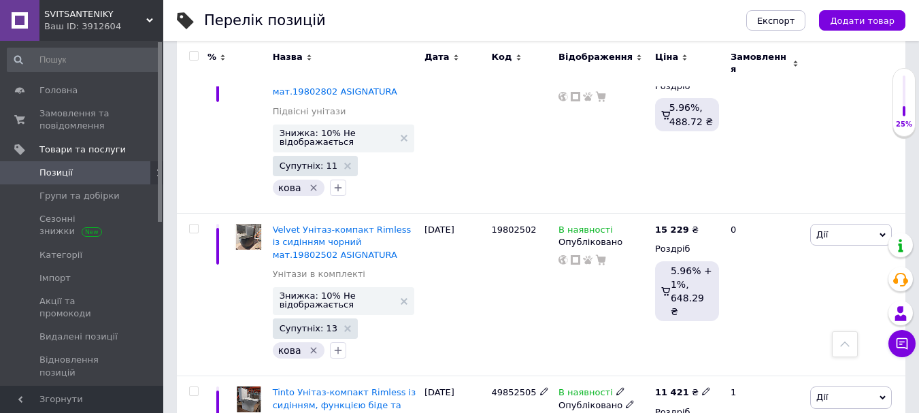
scroll to position [318, 0]
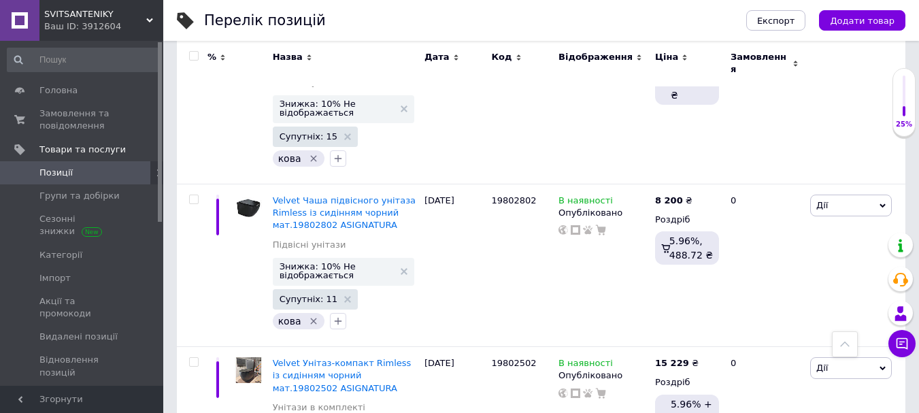
click at [197, 56] on input "checkbox" at bounding box center [193, 56] width 9 height 9
checkbox input "true"
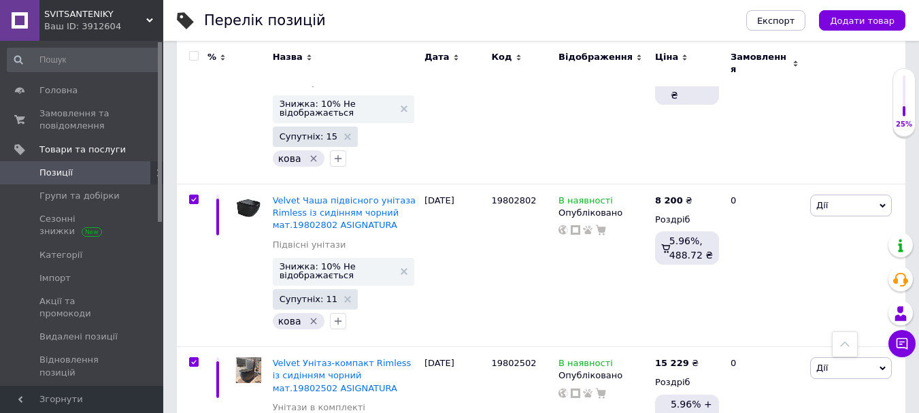
checkbox input "true"
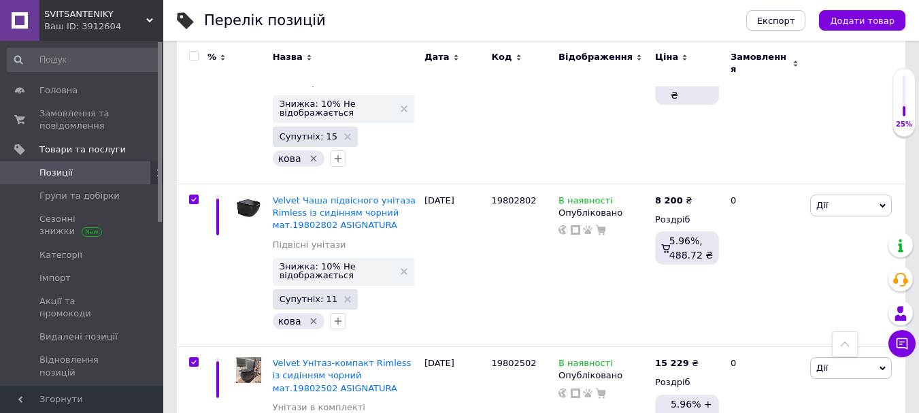
checkbox input "true"
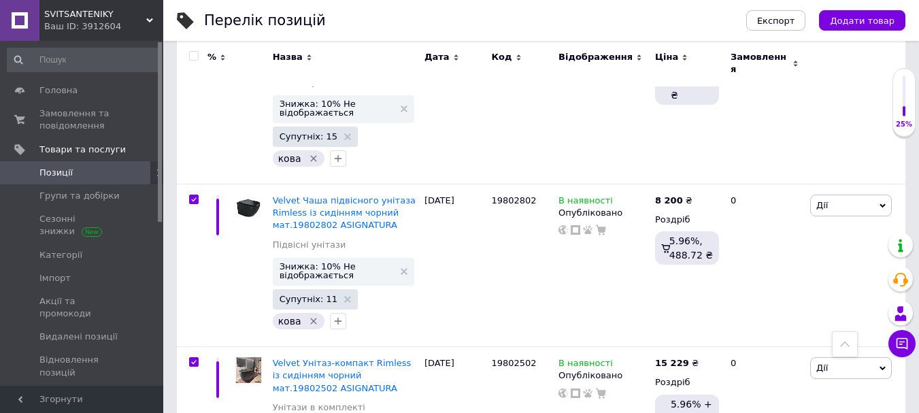
checkbox input "true"
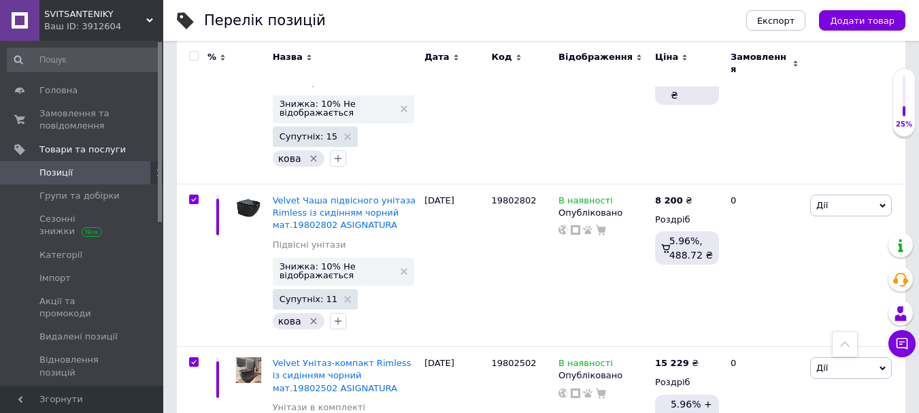
checkbox input "true"
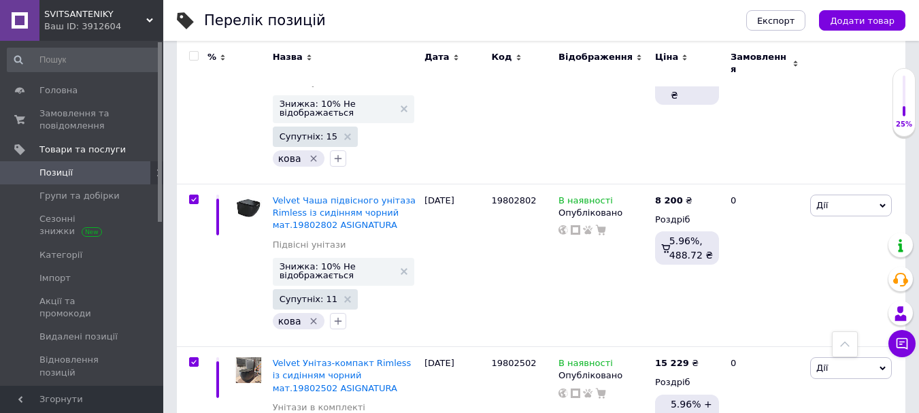
checkbox input "true"
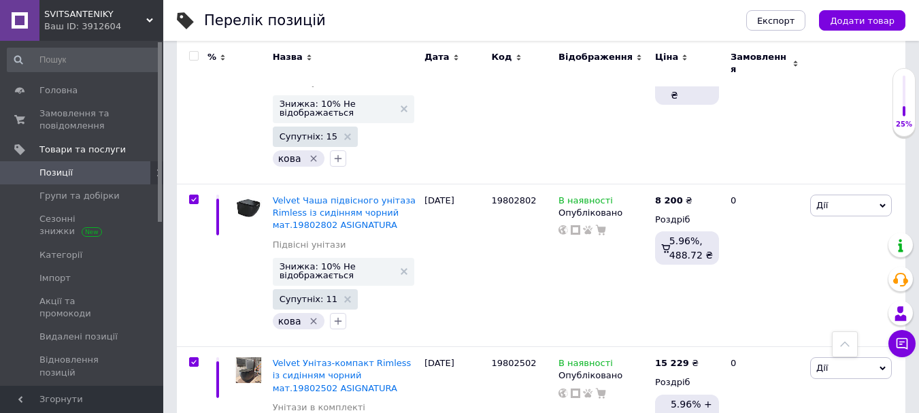
checkbox input "true"
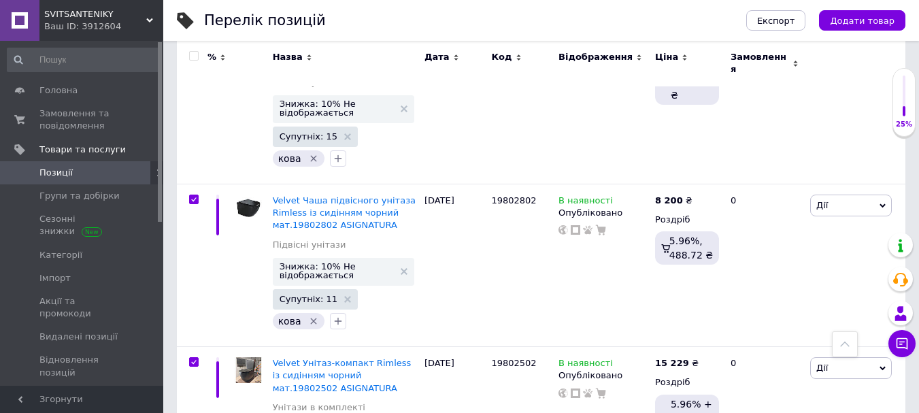
checkbox input "true"
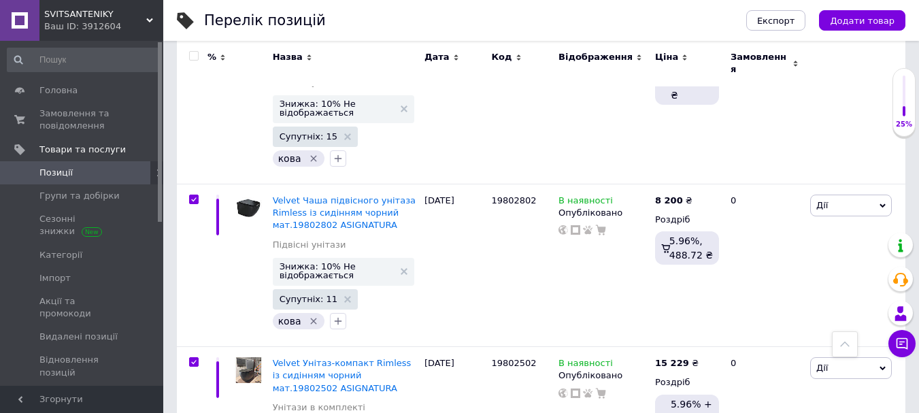
checkbox input "true"
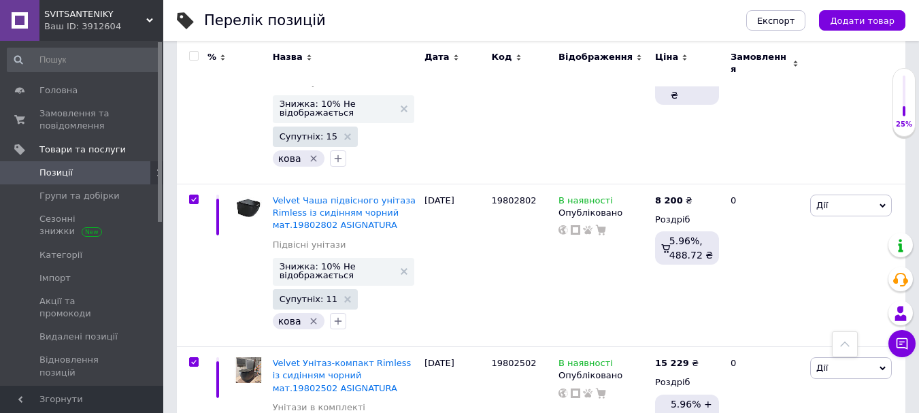
checkbox input "true"
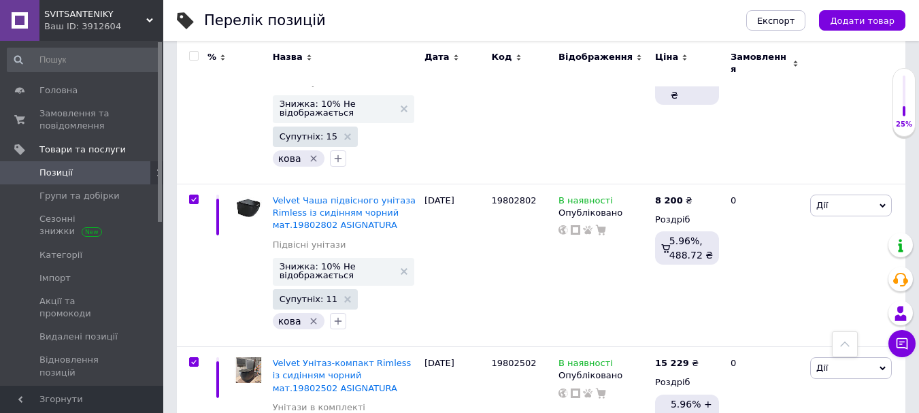
checkbox input "true"
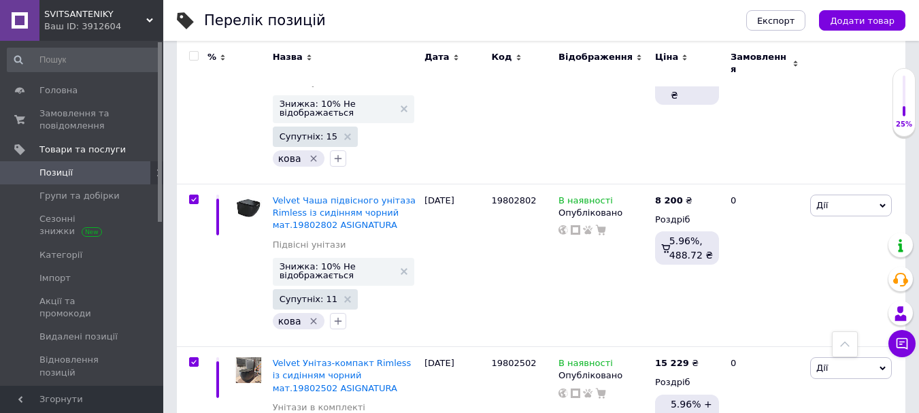
checkbox input "true"
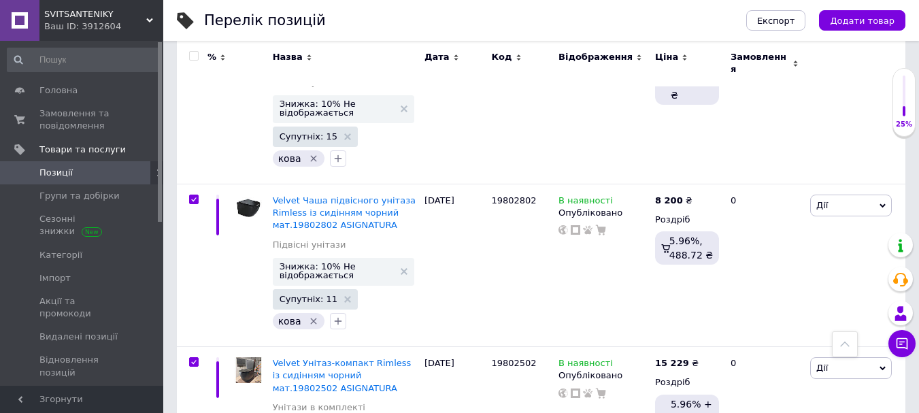
checkbox input "true"
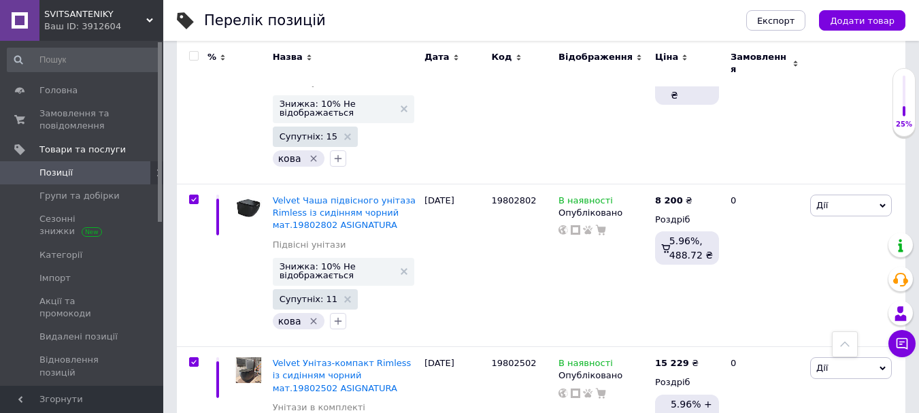
checkbox input "true"
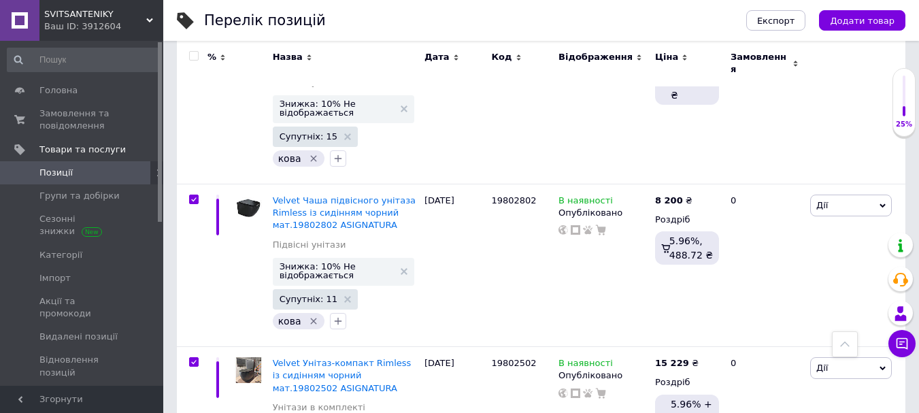
checkbox input "true"
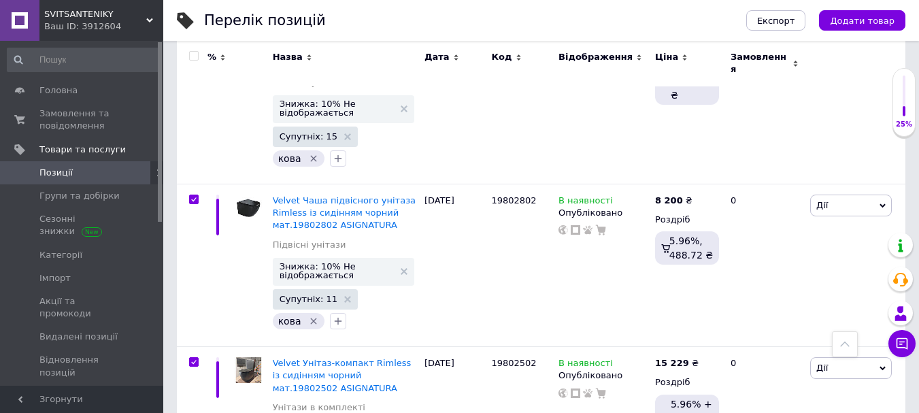
checkbox input "true"
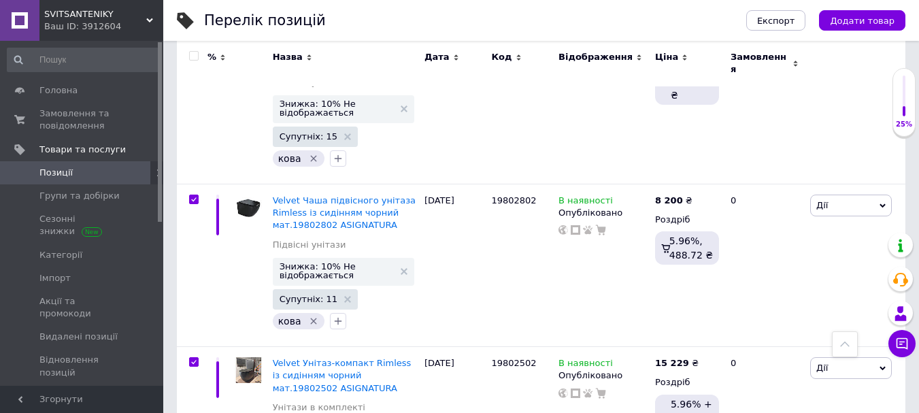
checkbox input "true"
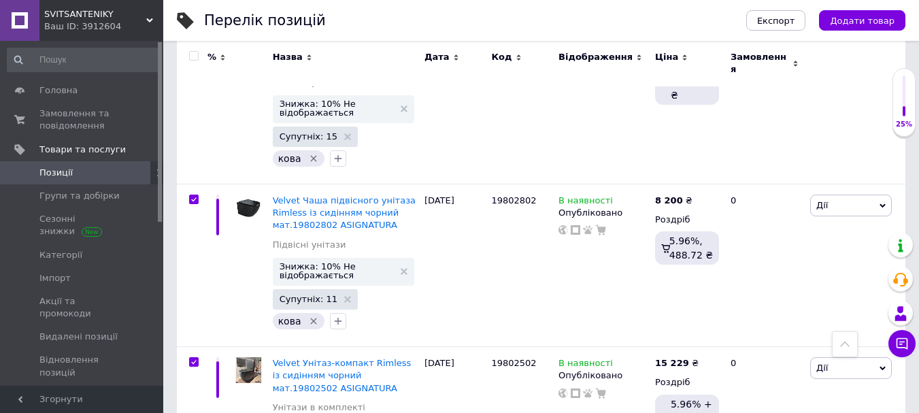
checkbox input "true"
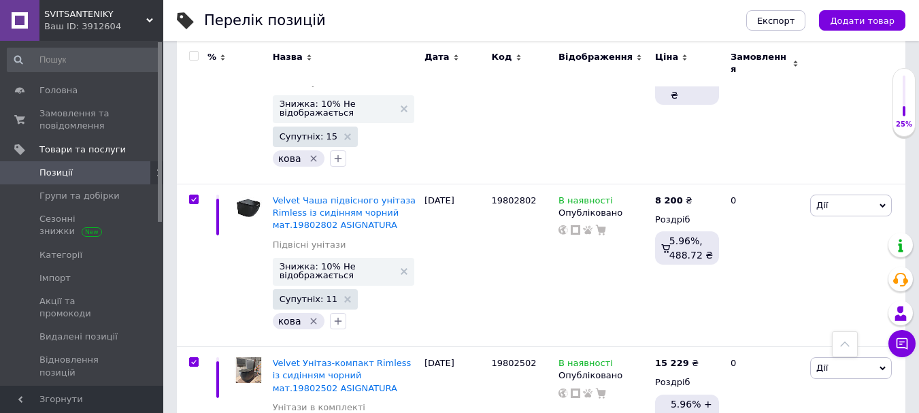
checkbox input "true"
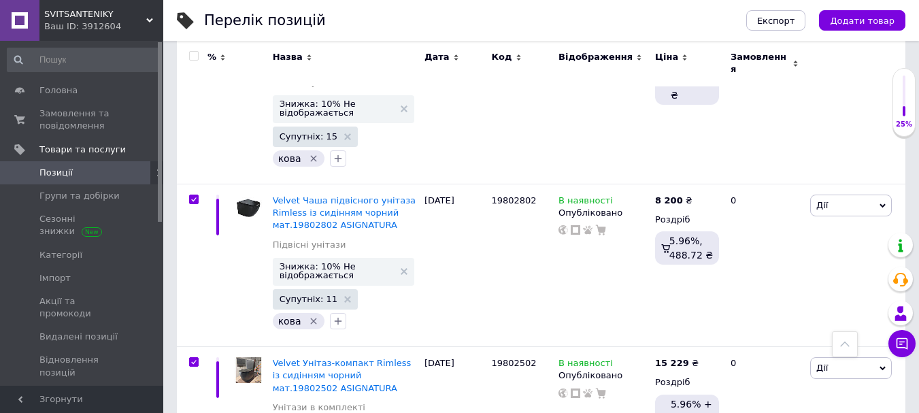
checkbox input "true"
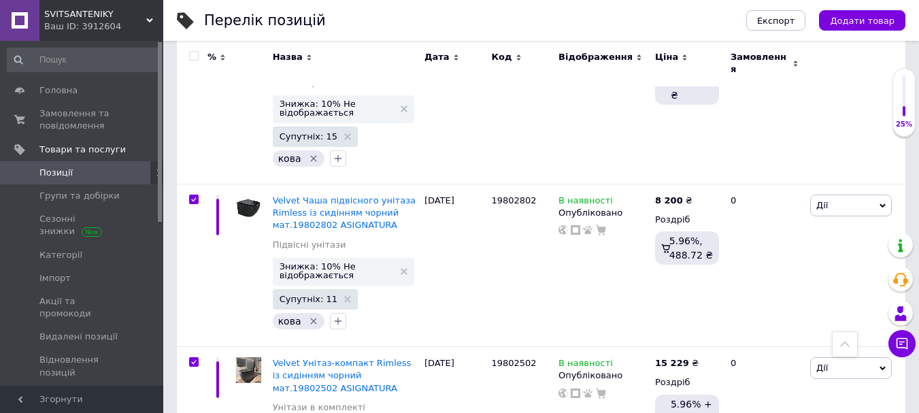
checkbox input "true"
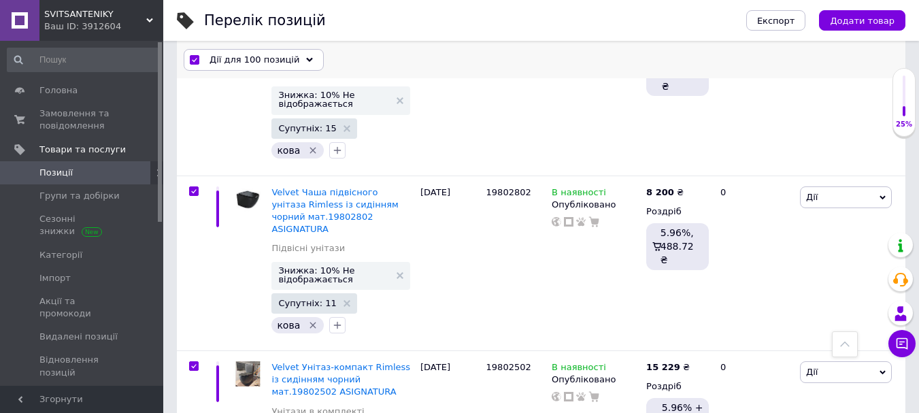
scroll to position [317, 0]
click at [273, 66] on div "Дії для 100 позицій" at bounding box center [254, 60] width 140 height 22
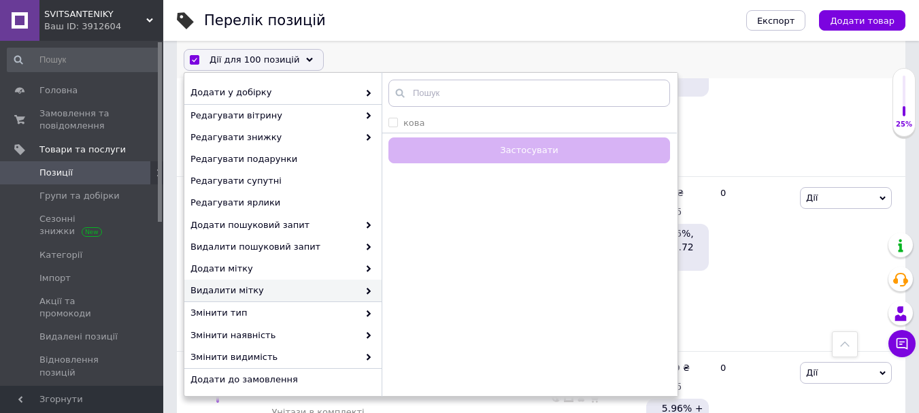
scroll to position [84, 0]
click at [306, 143] on span "Редагувати знижку" at bounding box center [275, 138] width 168 height 12
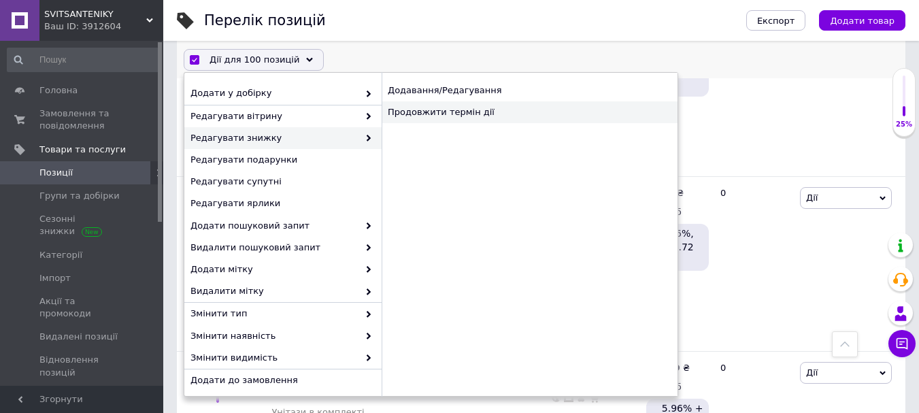
click at [414, 114] on div "Продовжити термін дії" at bounding box center [530, 112] width 296 height 22
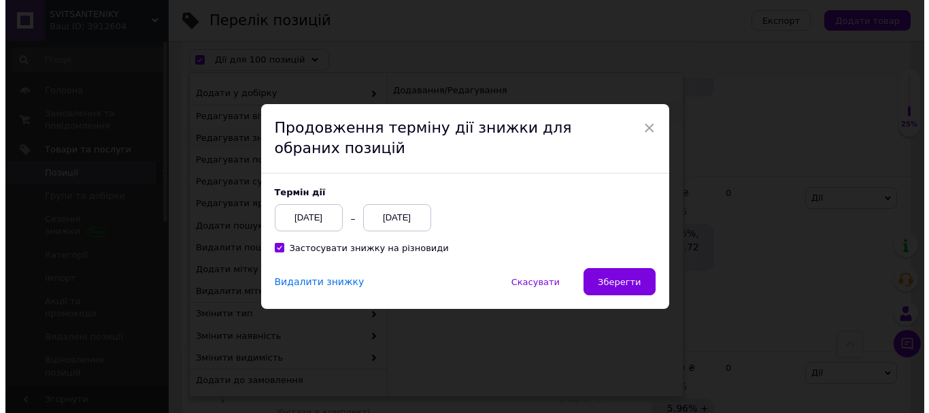
scroll to position [262, 0]
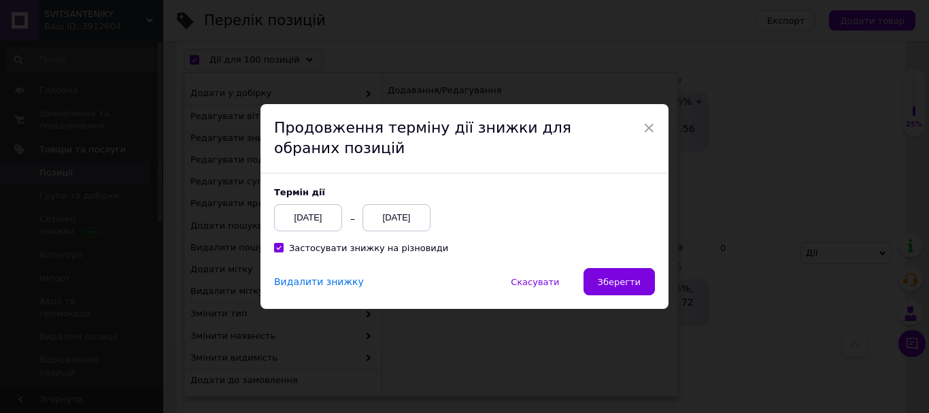
click at [400, 215] on div "[DATE]" at bounding box center [397, 217] width 68 height 27
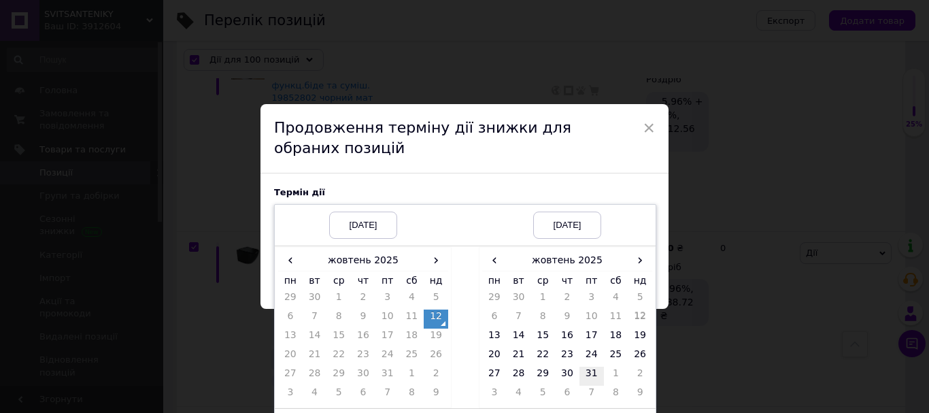
click at [591, 373] on td "31" at bounding box center [592, 376] width 24 height 19
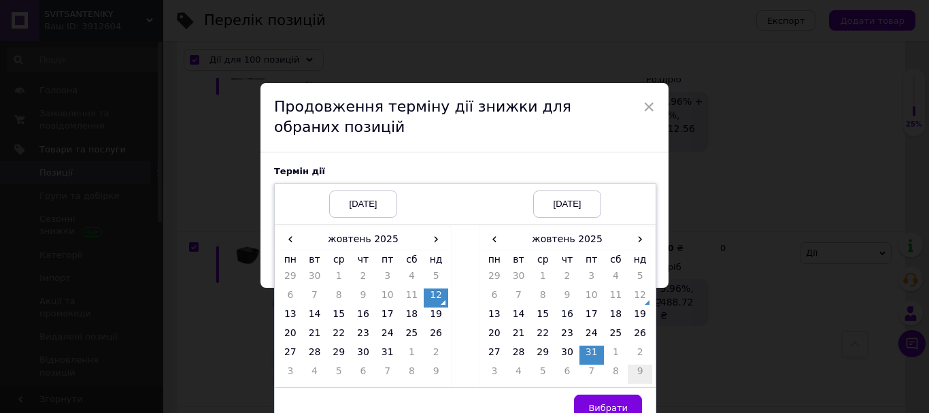
scroll to position [38, 0]
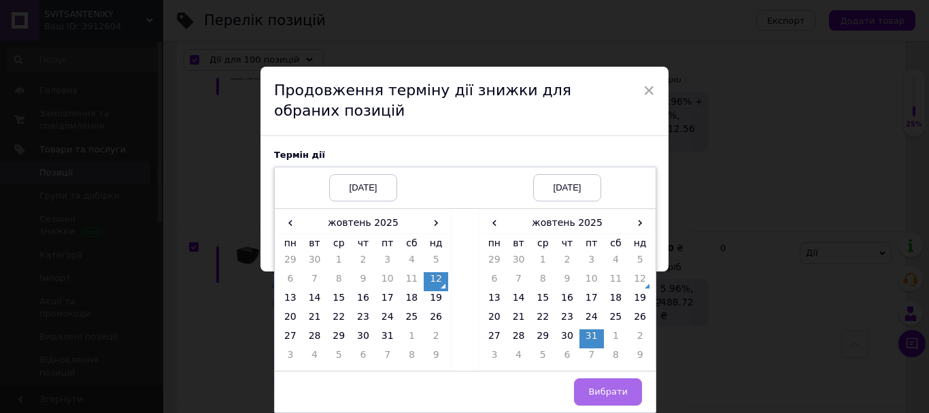
click at [627, 384] on button "Вибрати" at bounding box center [608, 391] width 68 height 27
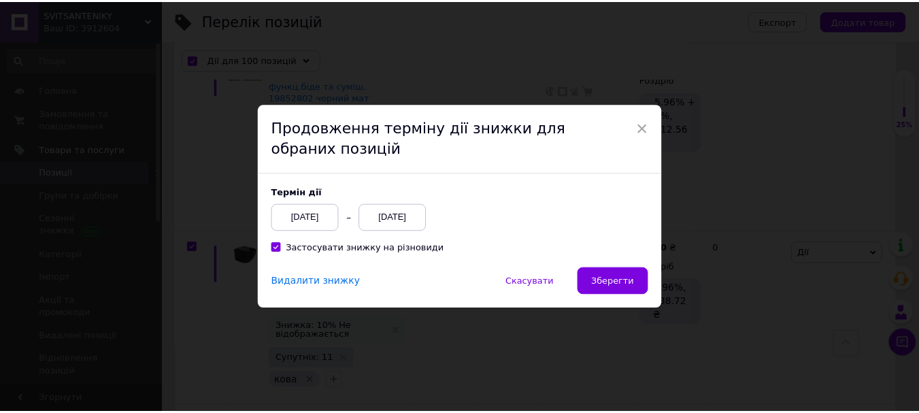
scroll to position [0, 0]
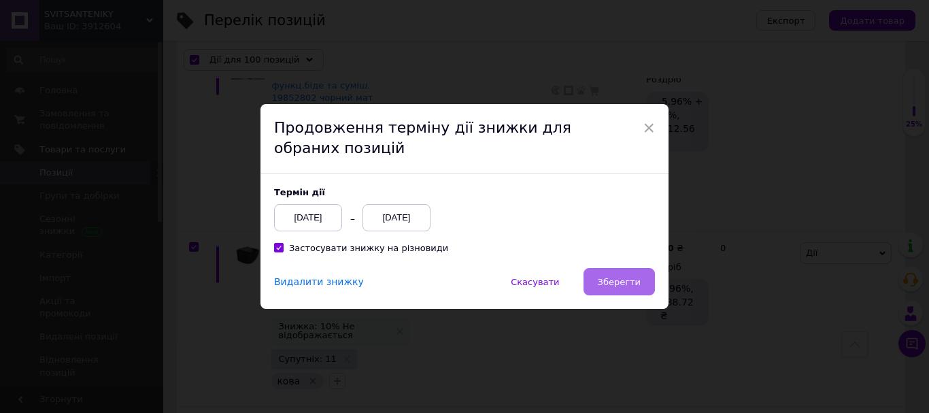
click at [630, 281] on span "Зберегти" at bounding box center [619, 282] width 43 height 10
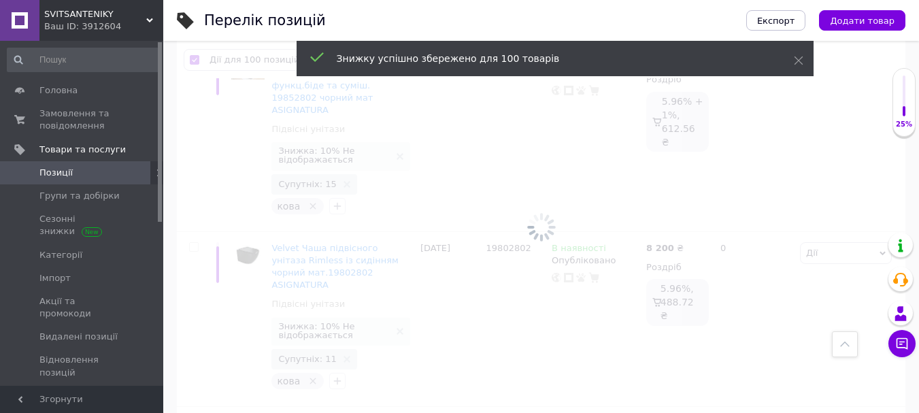
checkbox input "false"
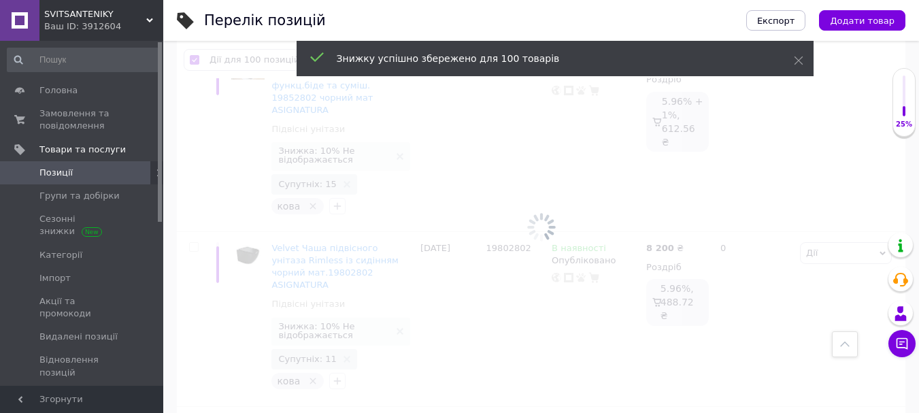
checkbox input "false"
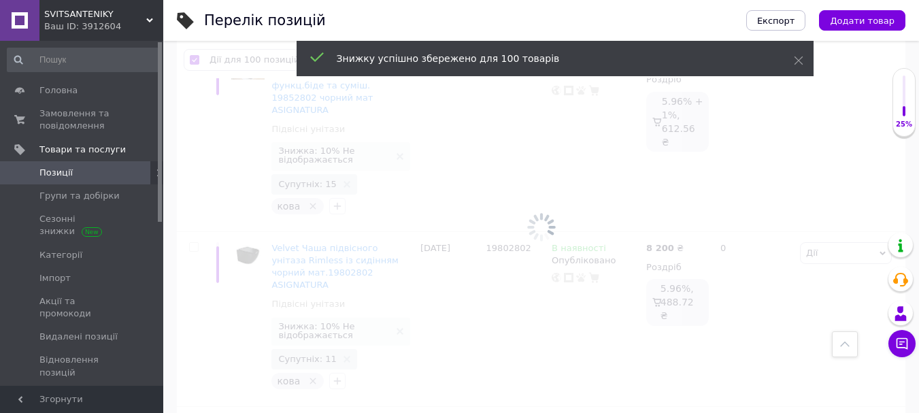
checkbox input "false"
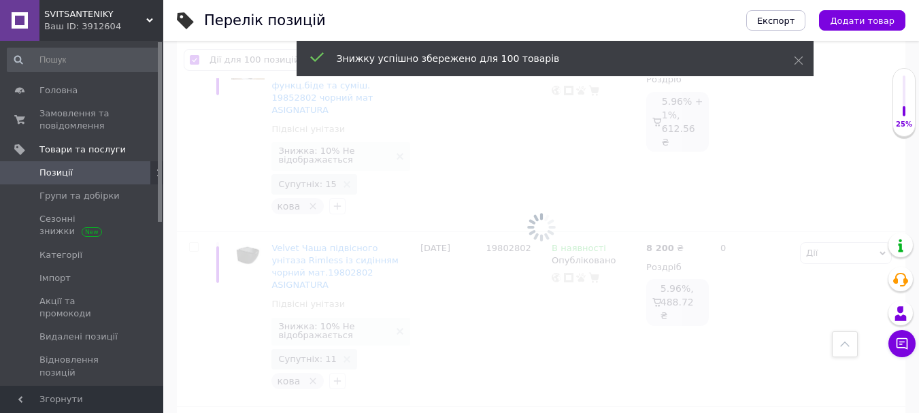
checkbox input "false"
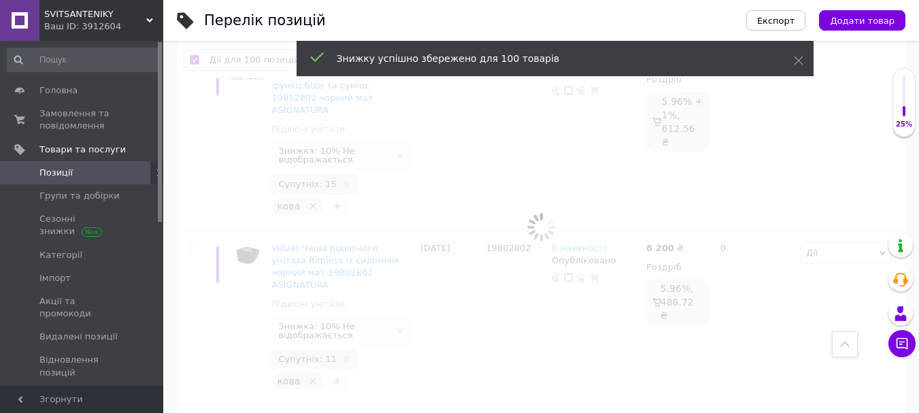
checkbox input "false"
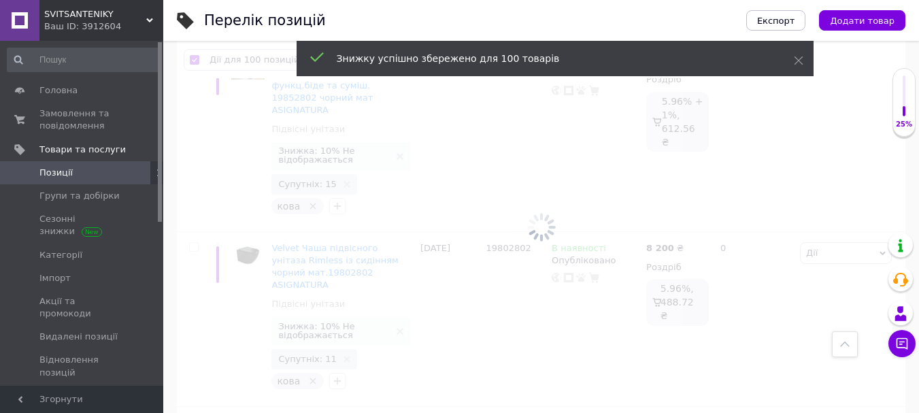
checkbox input "false"
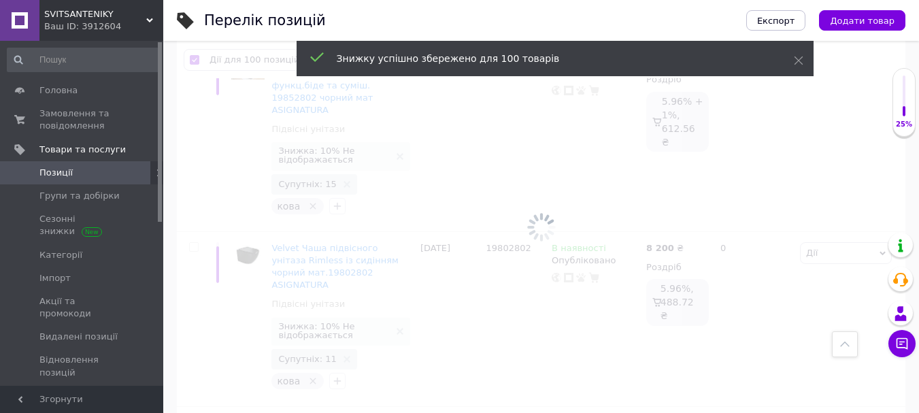
checkbox input "false"
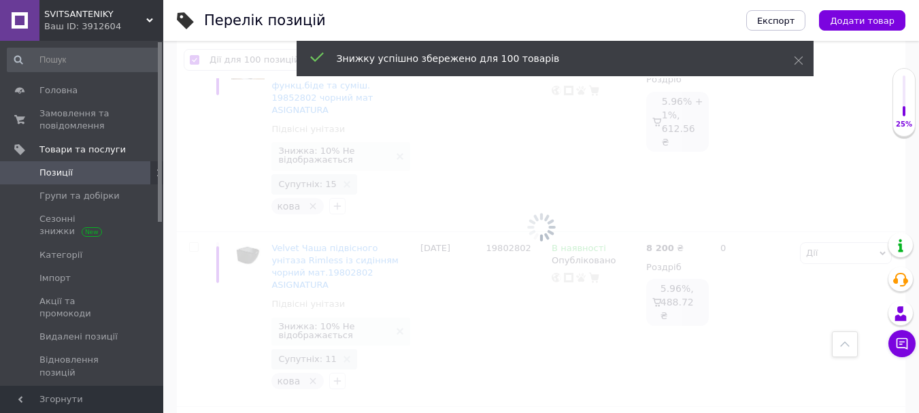
checkbox input "false"
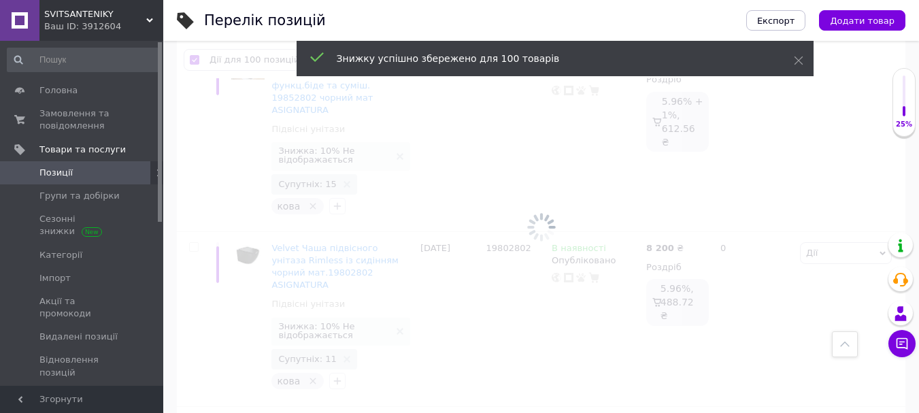
checkbox input "false"
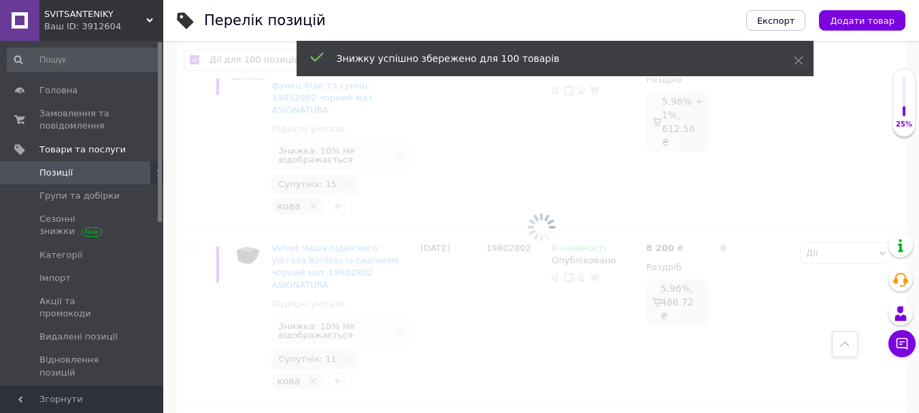
checkbox input "false"
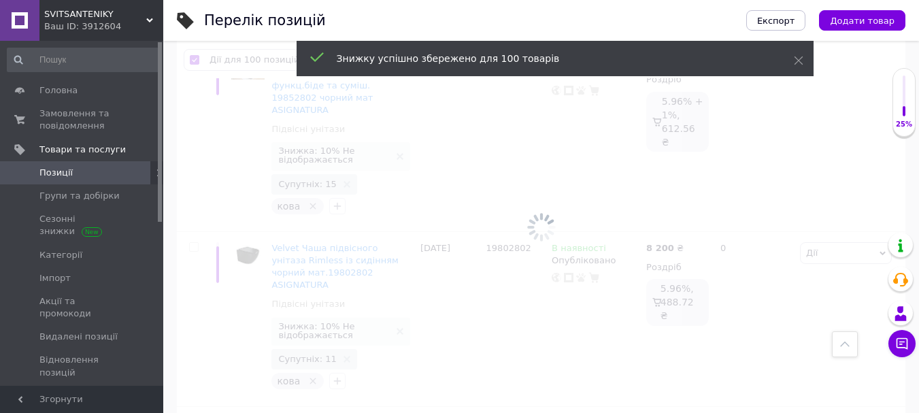
checkbox input "false"
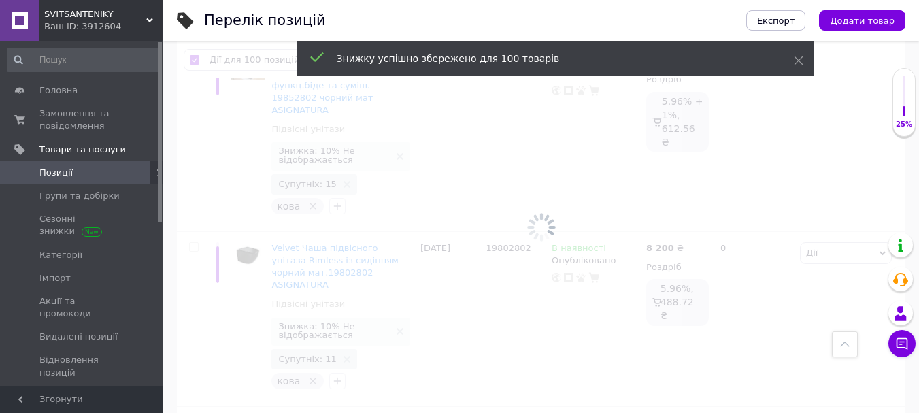
checkbox input "false"
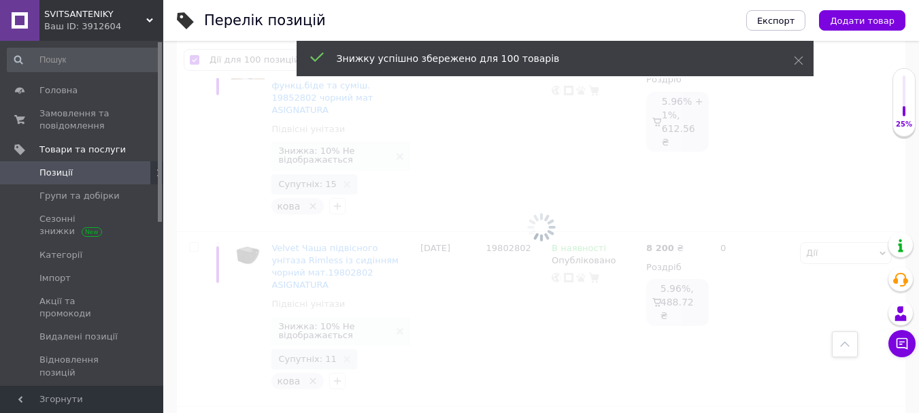
checkbox input "false"
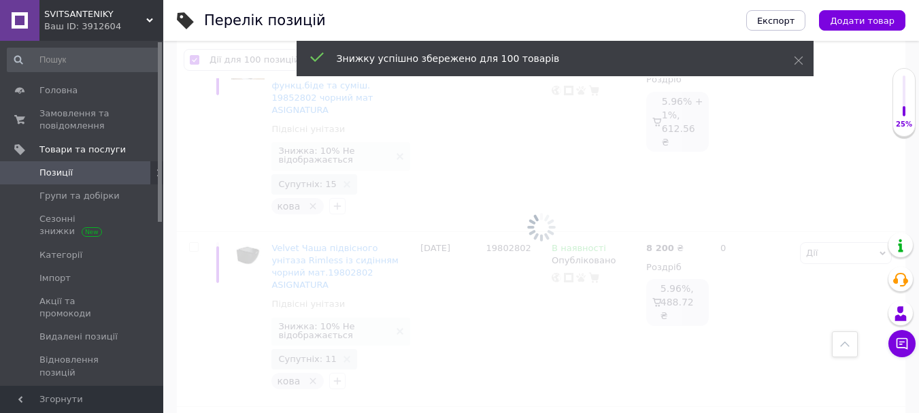
checkbox input "false"
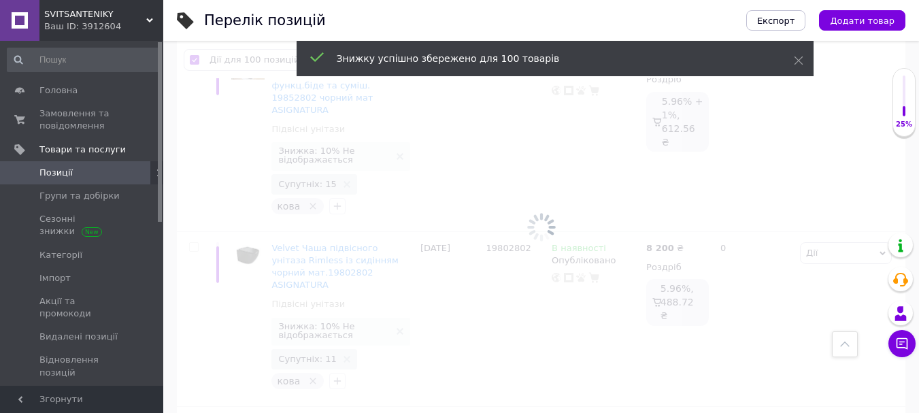
checkbox input "false"
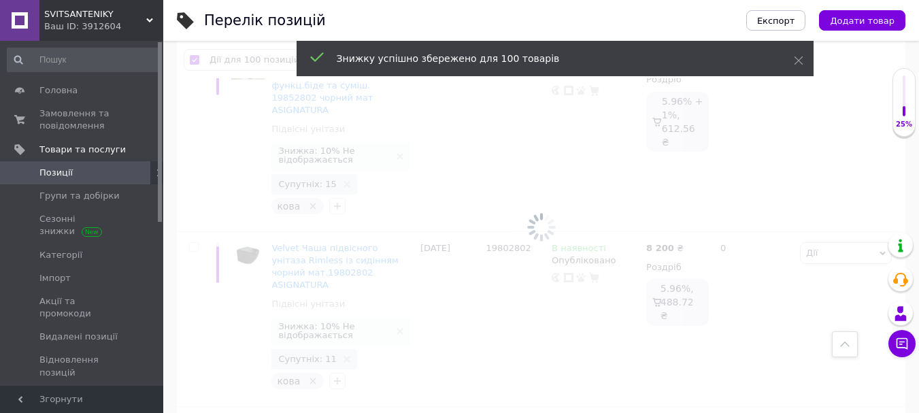
checkbox input "false"
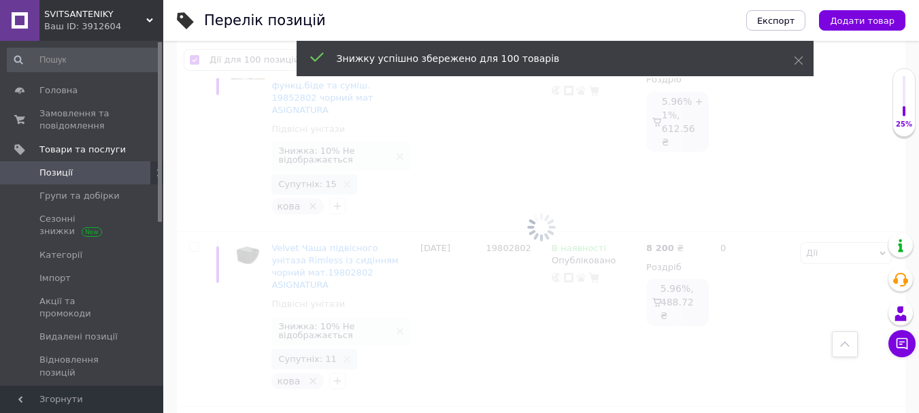
checkbox input "false"
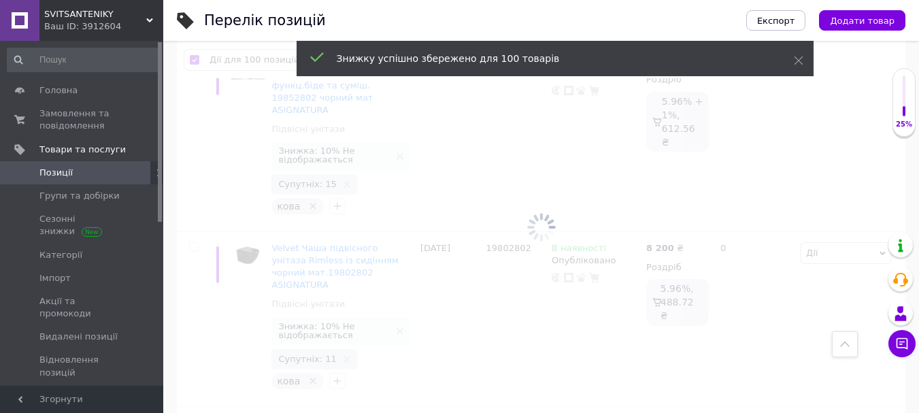
checkbox input "false"
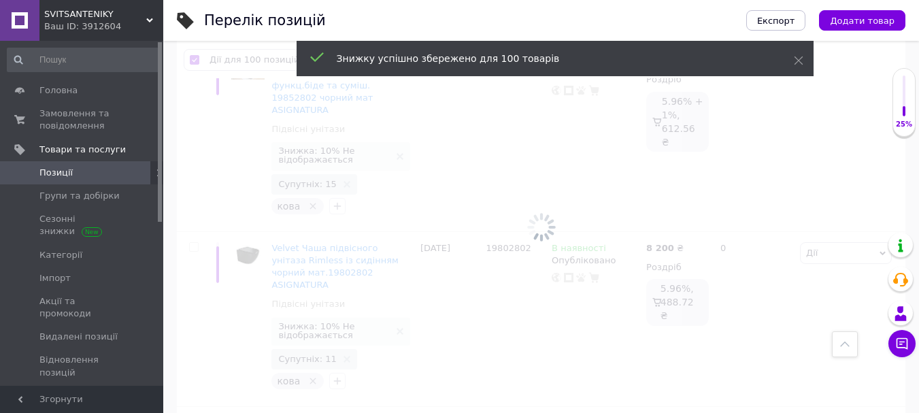
checkbox input "false"
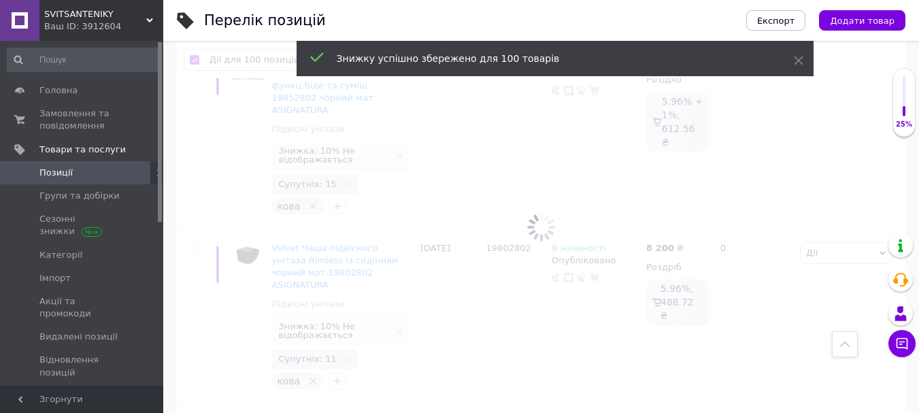
checkbox input "false"
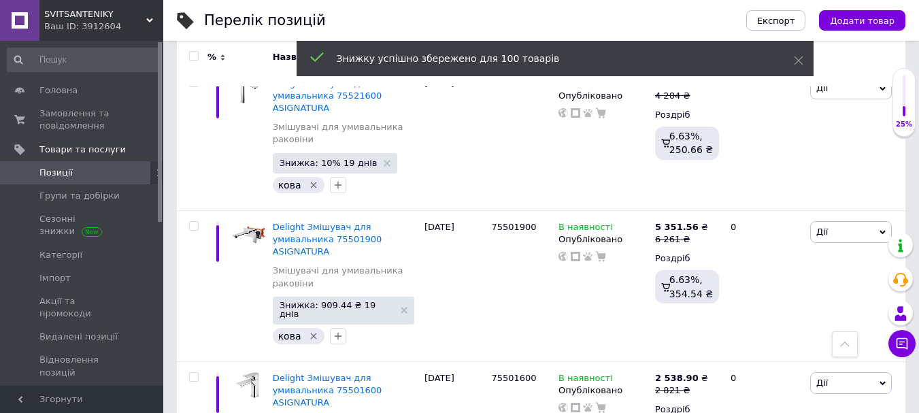
scroll to position [13298, 0]
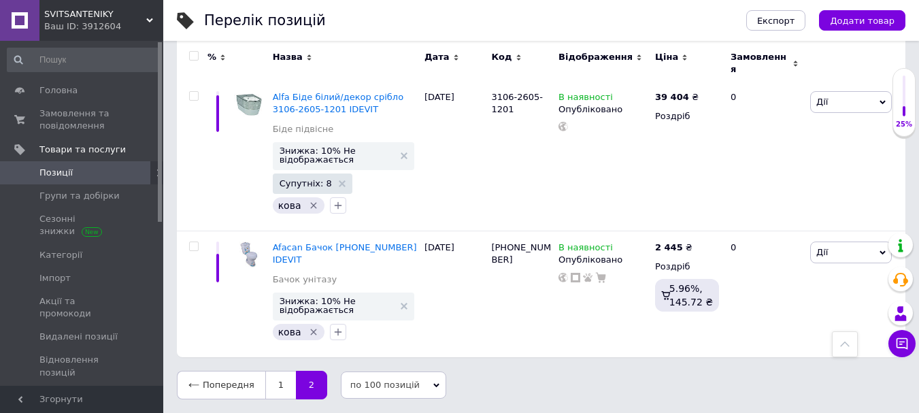
scroll to position [11767, 0]
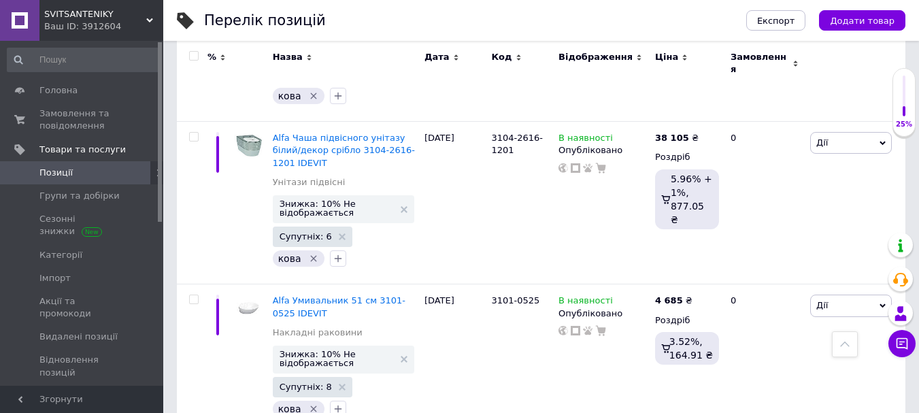
click at [188, 56] on div at bounding box center [193, 56] width 27 height 10
click at [193, 56] on input "checkbox" at bounding box center [193, 56] width 9 height 9
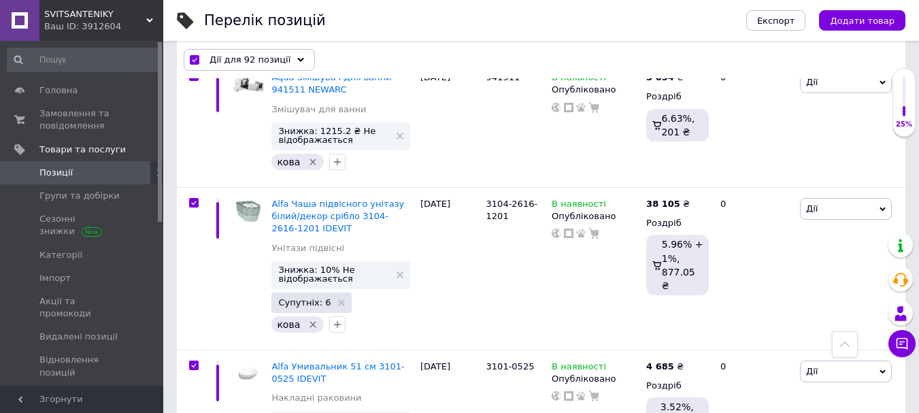
scroll to position [11766, 0]
click at [265, 60] on span "Дії для 92 позиції" at bounding box center [250, 60] width 81 height 12
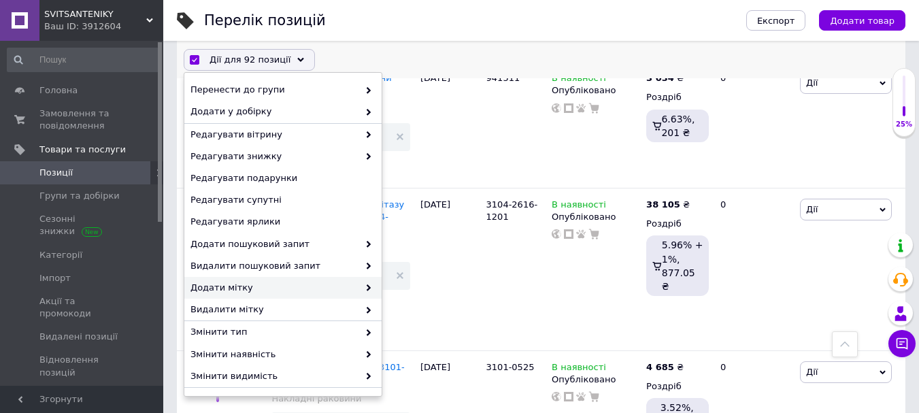
scroll to position [68, 0]
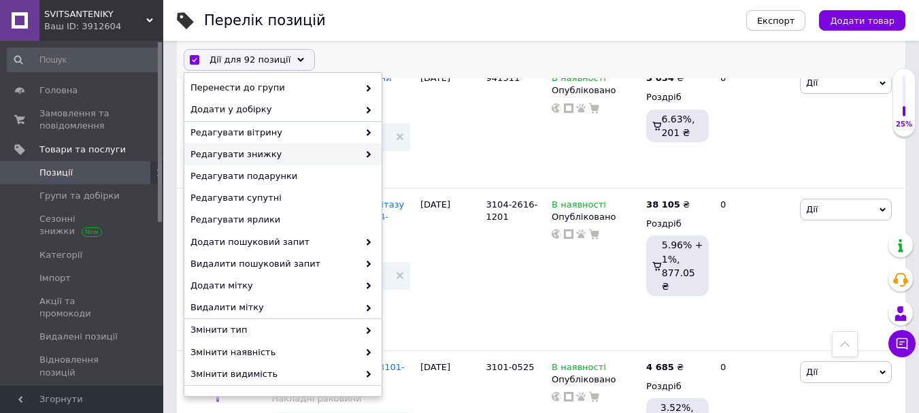
click at [270, 159] on span "Редагувати знижку" at bounding box center [275, 154] width 168 height 12
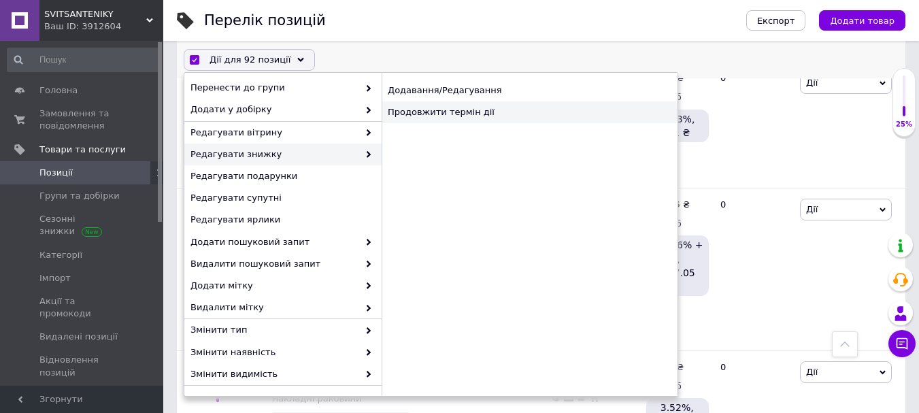
click at [427, 114] on div "Продовжити термін дії" at bounding box center [530, 112] width 296 height 22
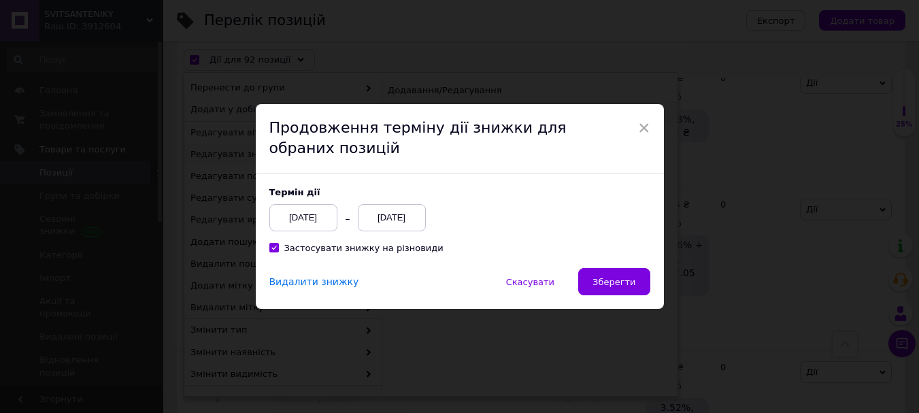
scroll to position [11711, 0]
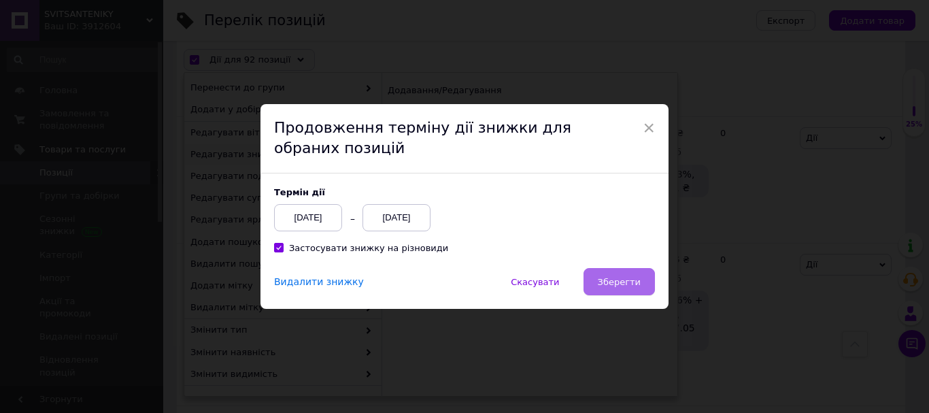
click at [609, 273] on button "Зберегти" at bounding box center [619, 281] width 71 height 27
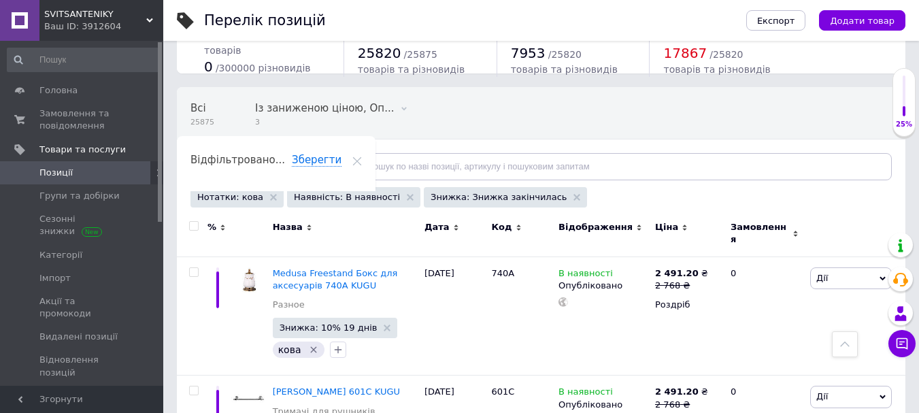
scroll to position [18, 0]
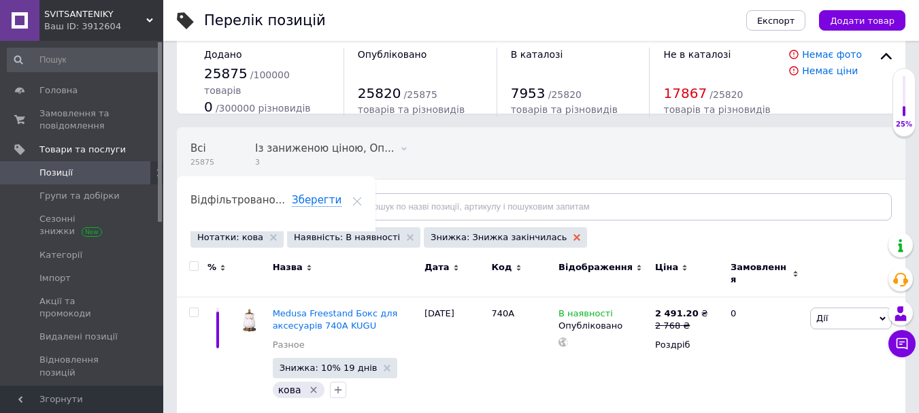
click at [574, 240] on use at bounding box center [577, 237] width 7 height 7
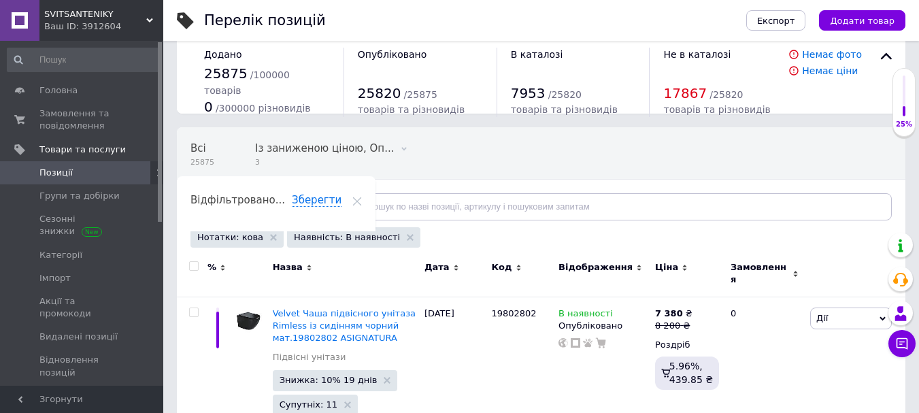
click at [315, 207] on use at bounding box center [318, 207] width 7 height 4
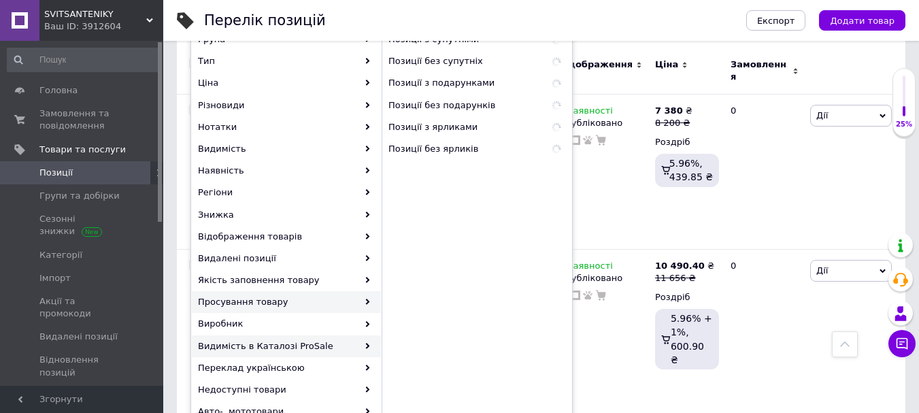
scroll to position [244, 0]
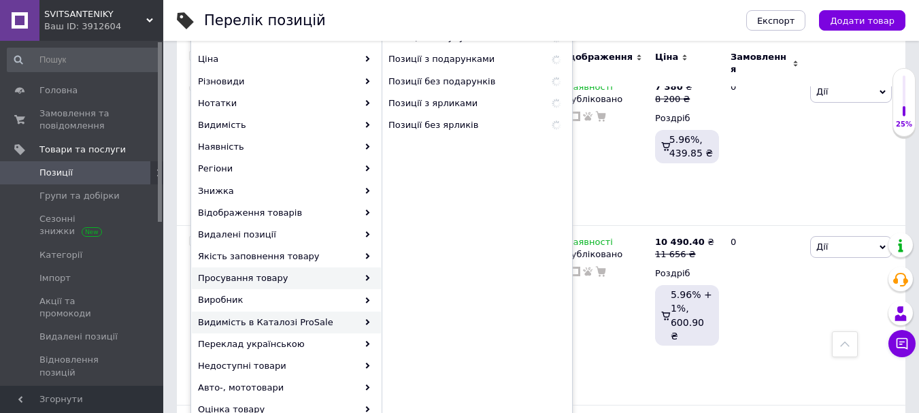
click at [282, 327] on div "Видимість в Каталозі ProSale" at bounding box center [286, 323] width 189 height 22
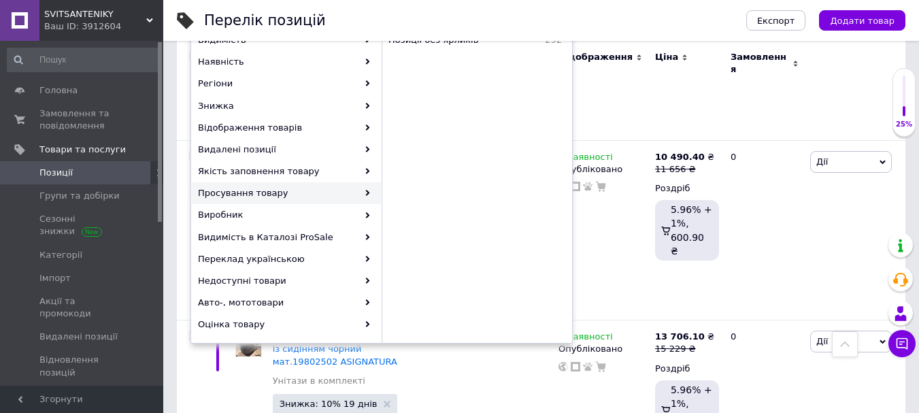
scroll to position [335, 0]
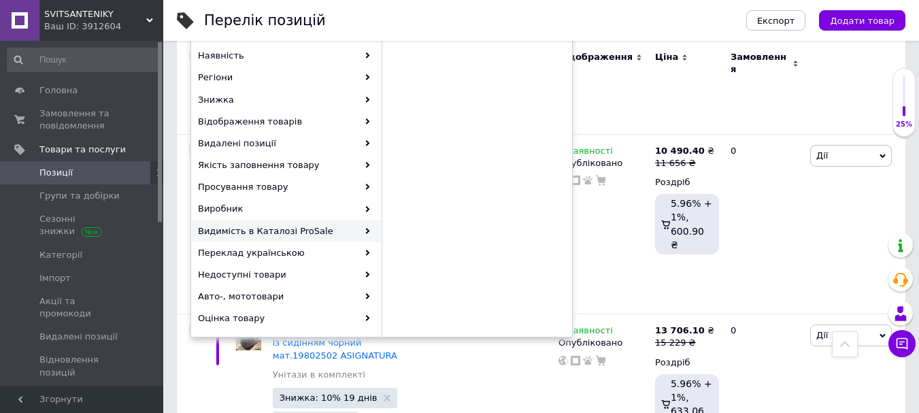
click at [363, 230] on div "Видимість в Каталозі ProSale" at bounding box center [286, 231] width 189 height 22
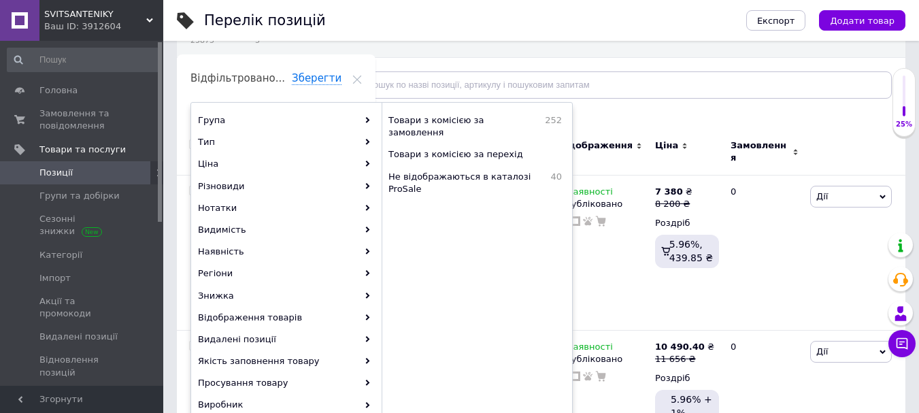
scroll to position [131, 0]
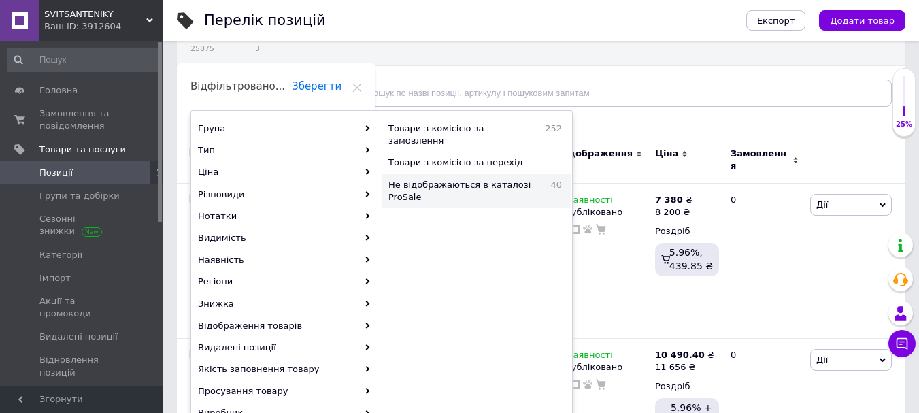
click at [482, 174] on div "Не відображаються в каталозі ProSale 40" at bounding box center [476, 191] width 189 height 34
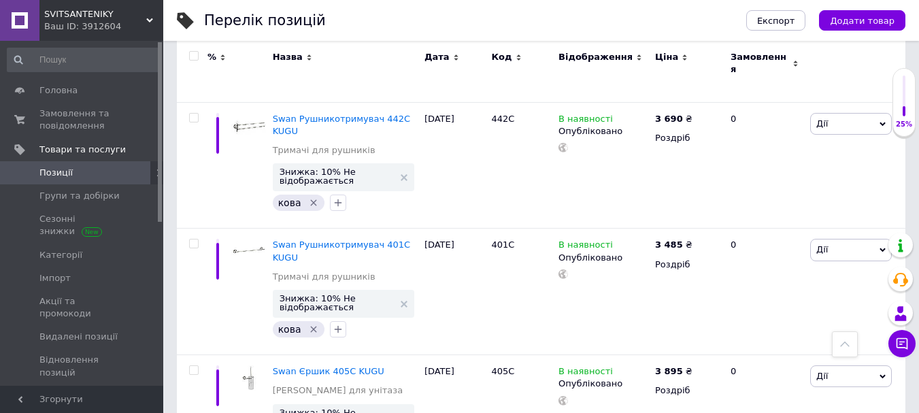
scroll to position [3011, 0]
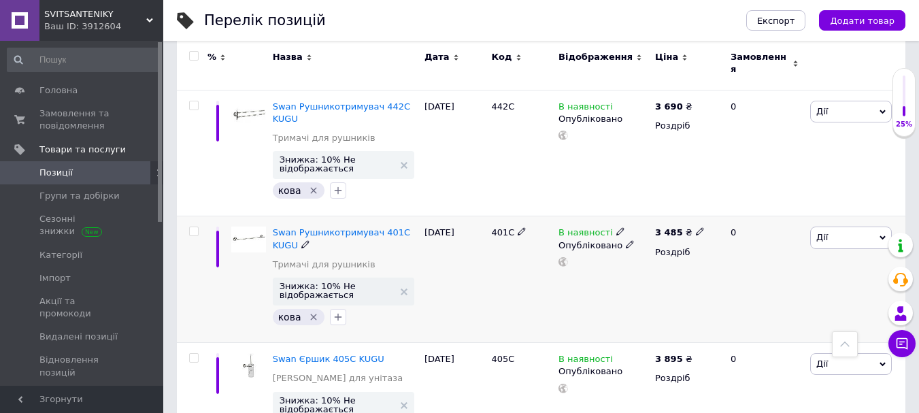
drag, startPoint x: 482, startPoint y: 195, endPoint x: 516, endPoint y: 201, distance: 35.4
click at [516, 216] on div "Swan Рушникотримувач 401C KUGU Тримачі для рушників Знижка: 10% Не відображаєть…" at bounding box center [541, 279] width 729 height 127
copy div "401C"
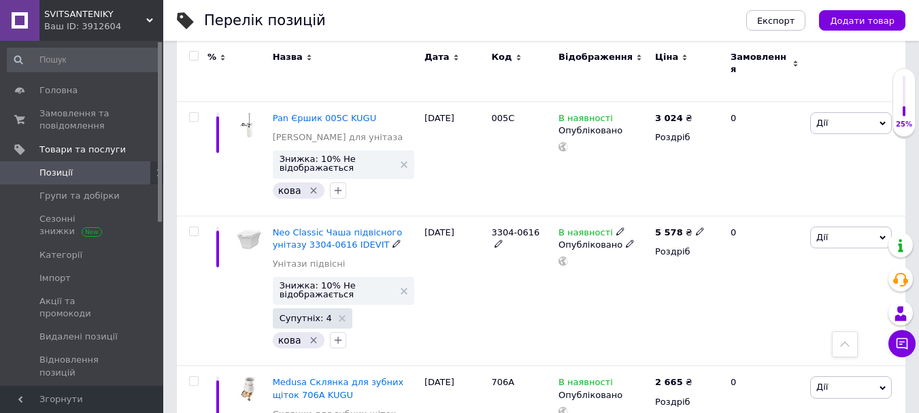
scroll to position [4259, 0]
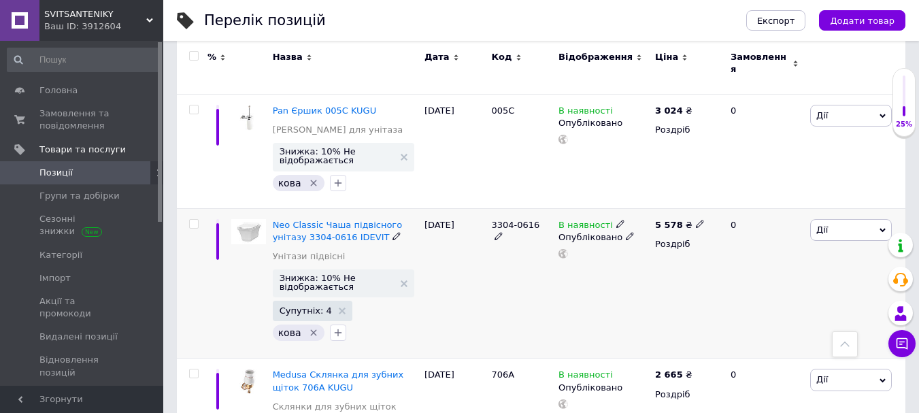
drag, startPoint x: 483, startPoint y: 172, endPoint x: 534, endPoint y: 180, distance: 51.6
click at [534, 208] on div "Neo Classic Чаша підвісного унітазу 3304-0616 IDEVIT Унітази підвісні Знижка: 1…" at bounding box center [541, 283] width 729 height 150
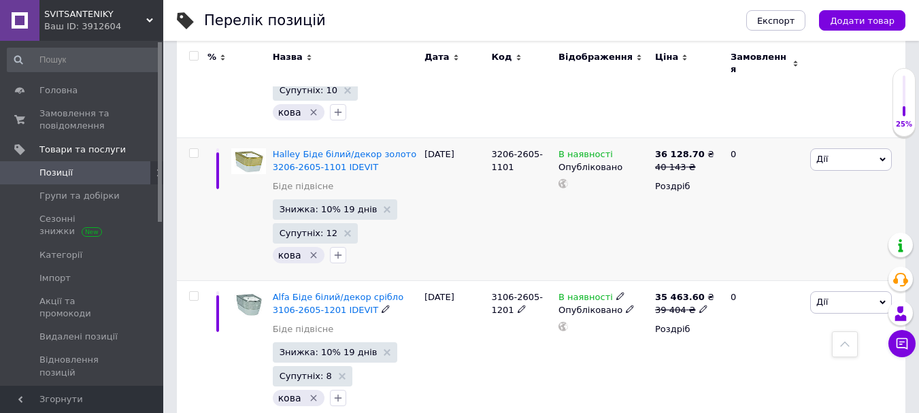
scroll to position [5132, 0]
